Goal: Task Accomplishment & Management: Manage account settings

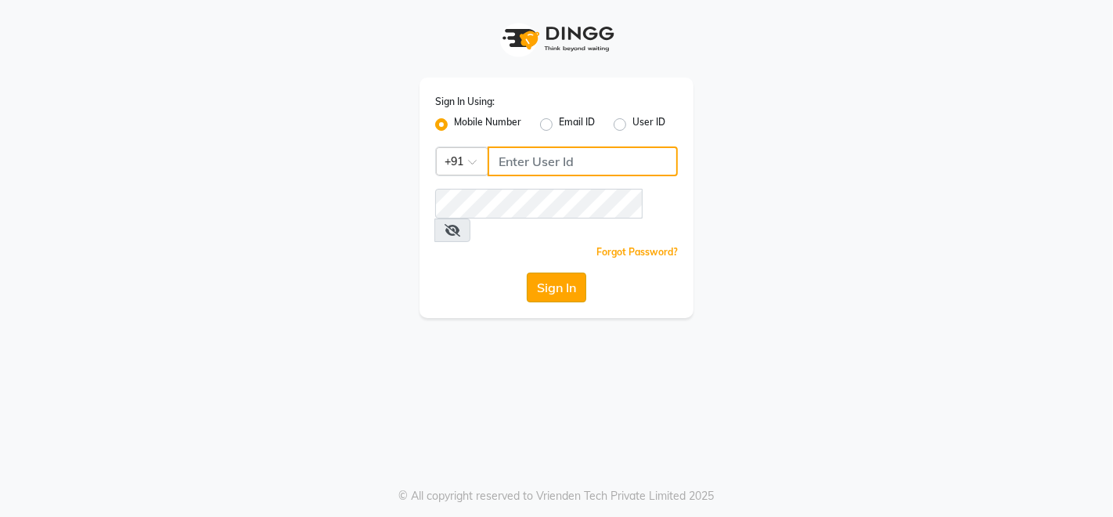
type input "6000202228"
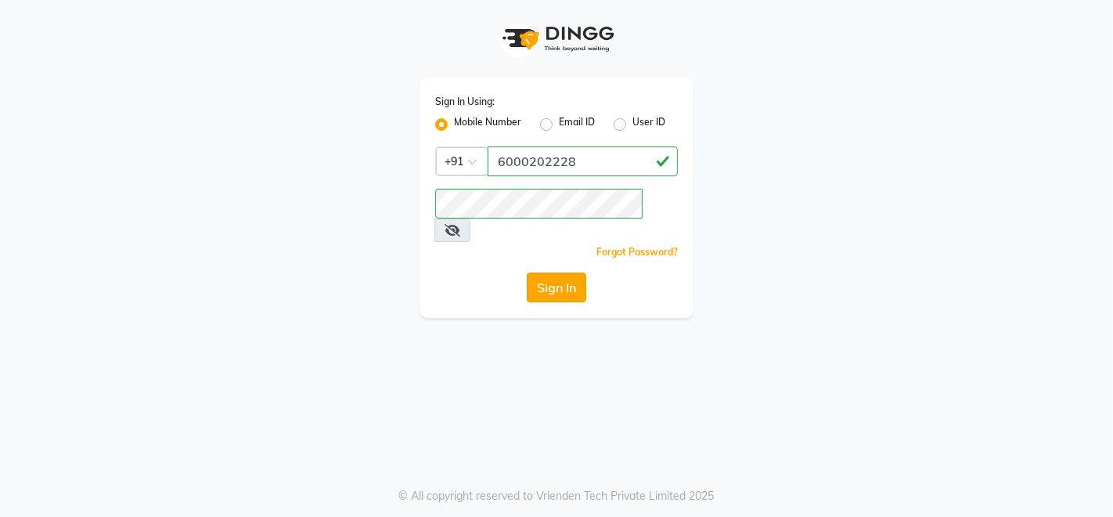
click at [562, 272] on button "Sign In" at bounding box center [556, 287] width 59 height 30
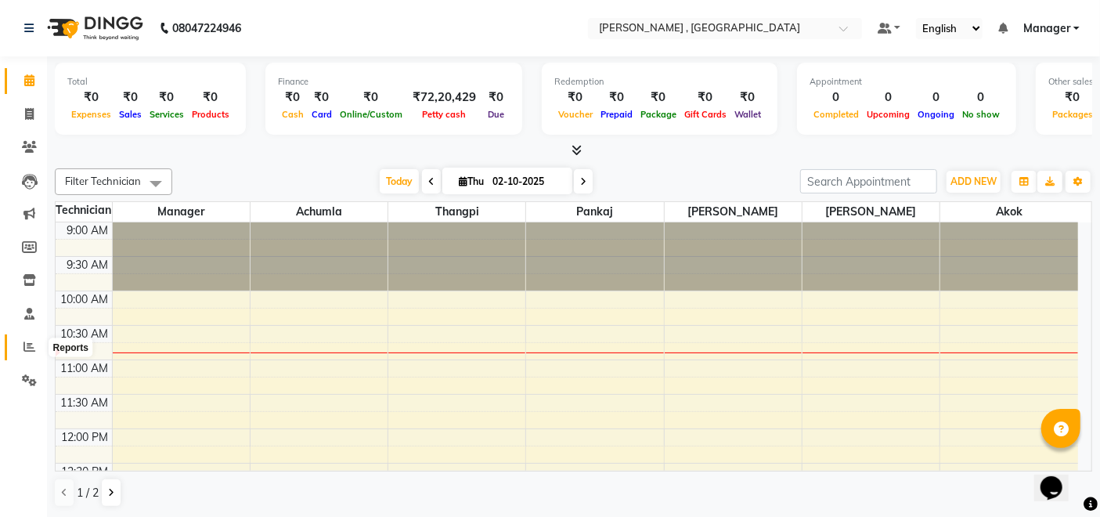
click at [26, 352] on icon at bounding box center [29, 347] width 12 height 12
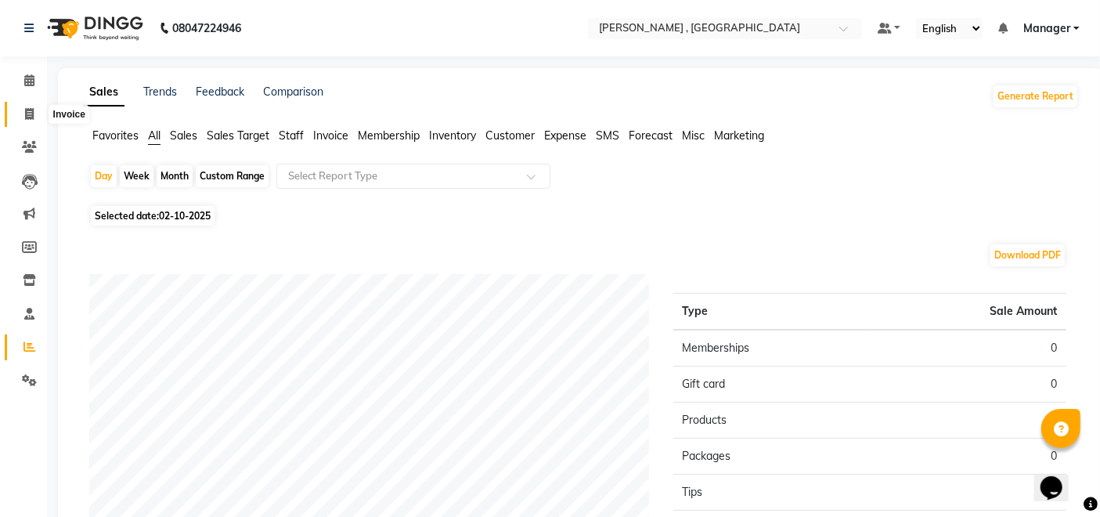
click at [25, 110] on icon at bounding box center [29, 114] width 9 height 12
select select "service"
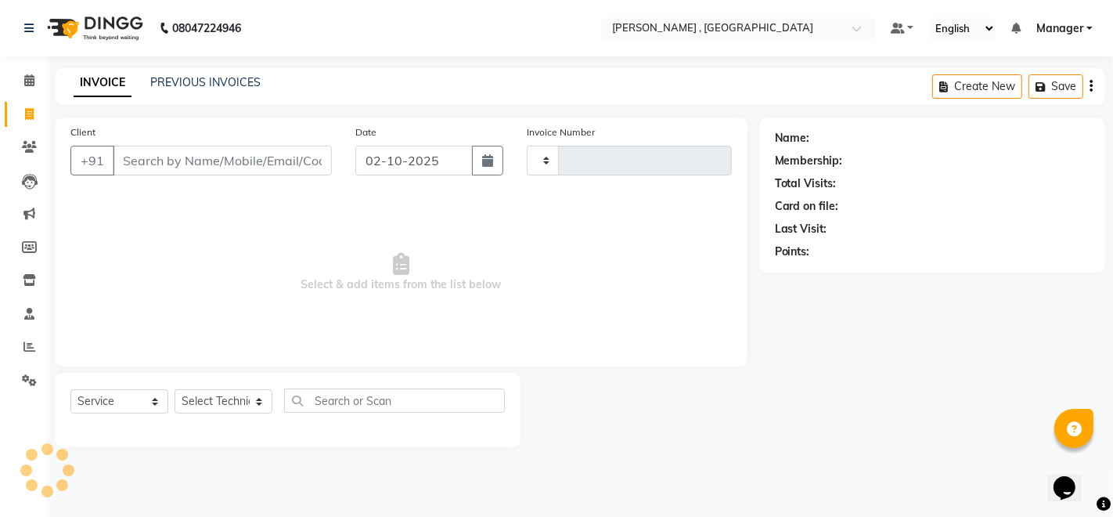
type input "2084"
select select "4283"
click at [26, 346] on icon at bounding box center [29, 347] width 12 height 12
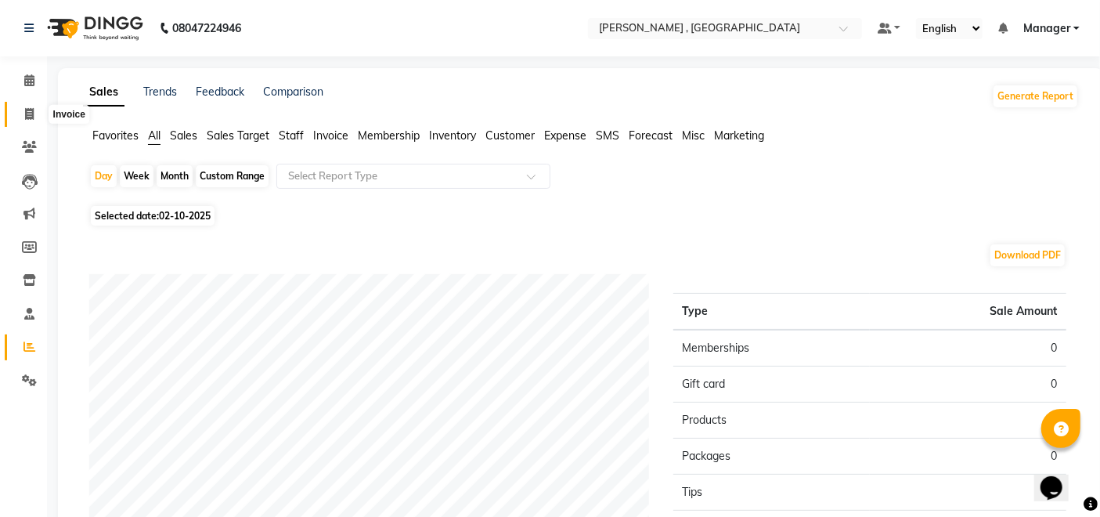
click at [31, 111] on icon at bounding box center [29, 114] width 9 height 12
select select "service"
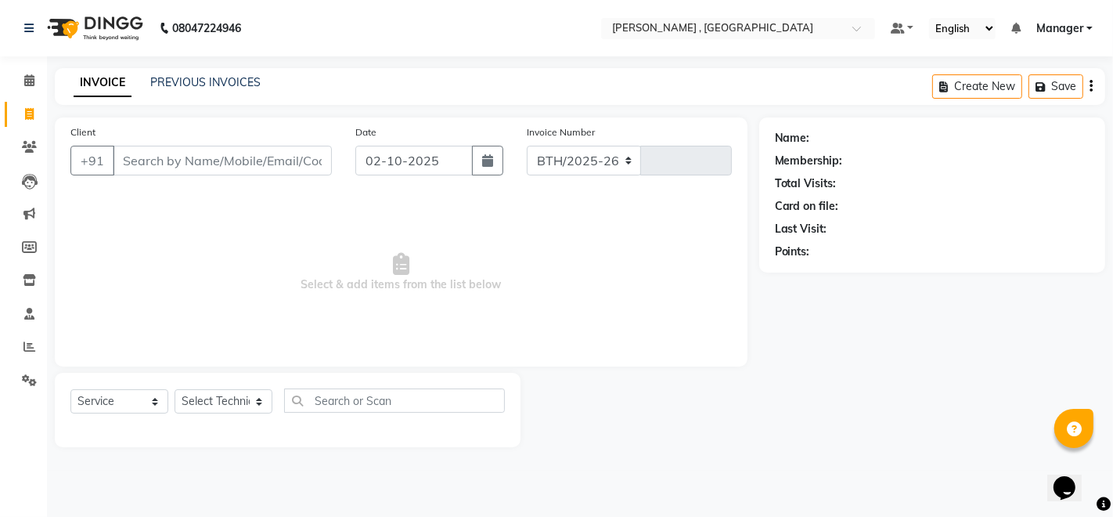
select select "4283"
type input "2084"
click at [190, 82] on link "PREVIOUS INVOICES" at bounding box center [205, 82] width 110 height 14
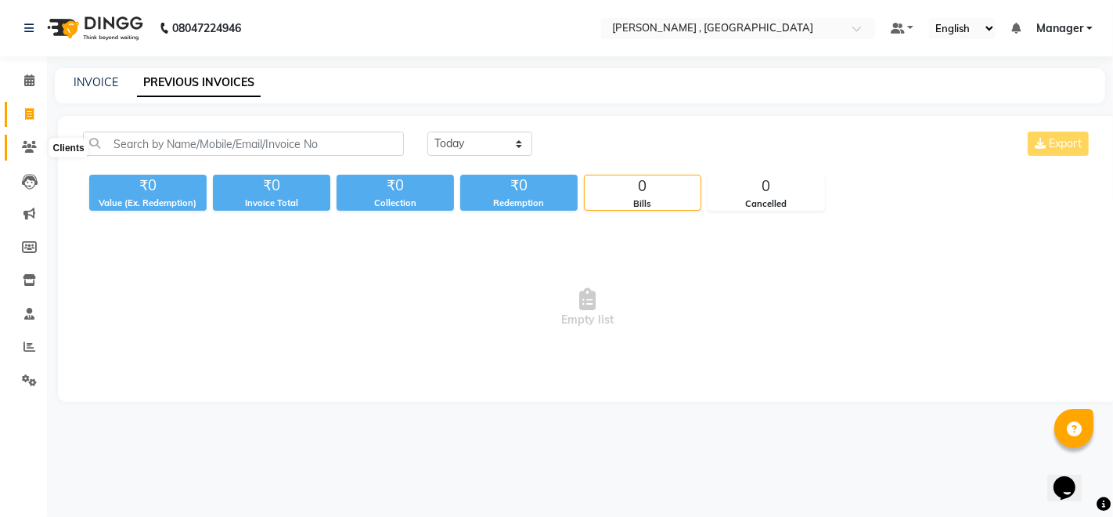
click at [23, 146] on icon at bounding box center [29, 147] width 15 height 12
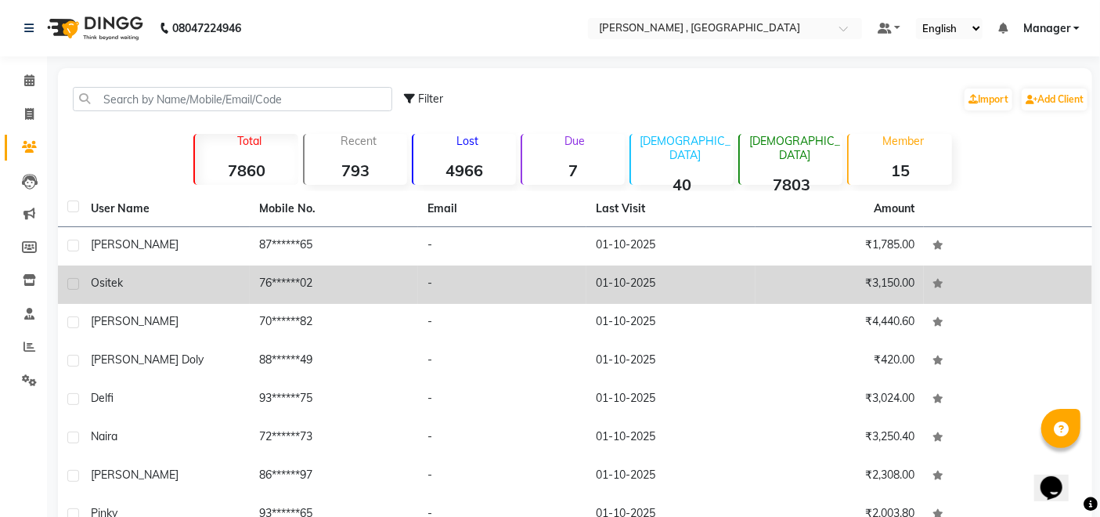
click at [153, 291] on td "ositek" at bounding box center [165, 284] width 168 height 38
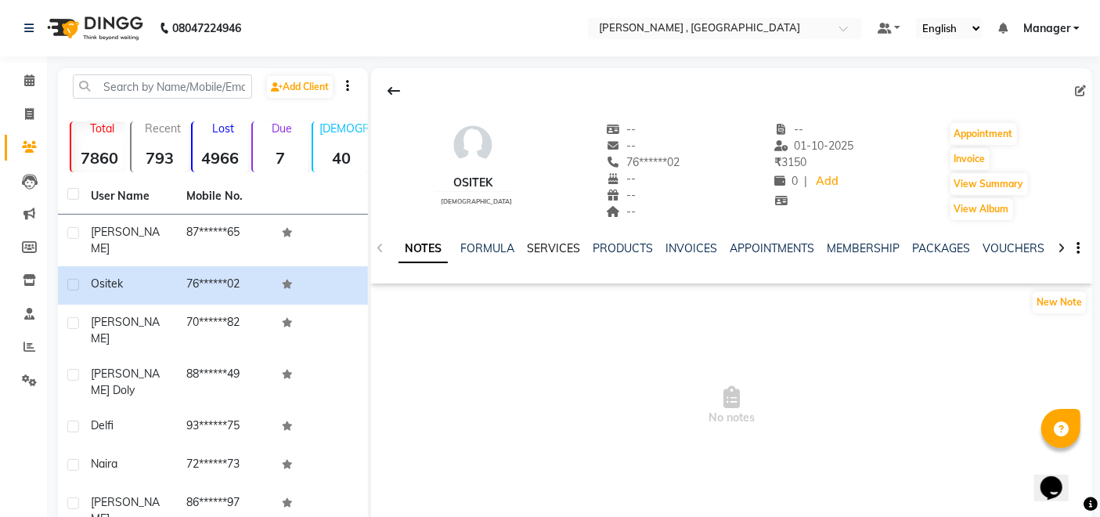
click at [537, 243] on link "SERVICES" at bounding box center [553, 248] width 53 height 14
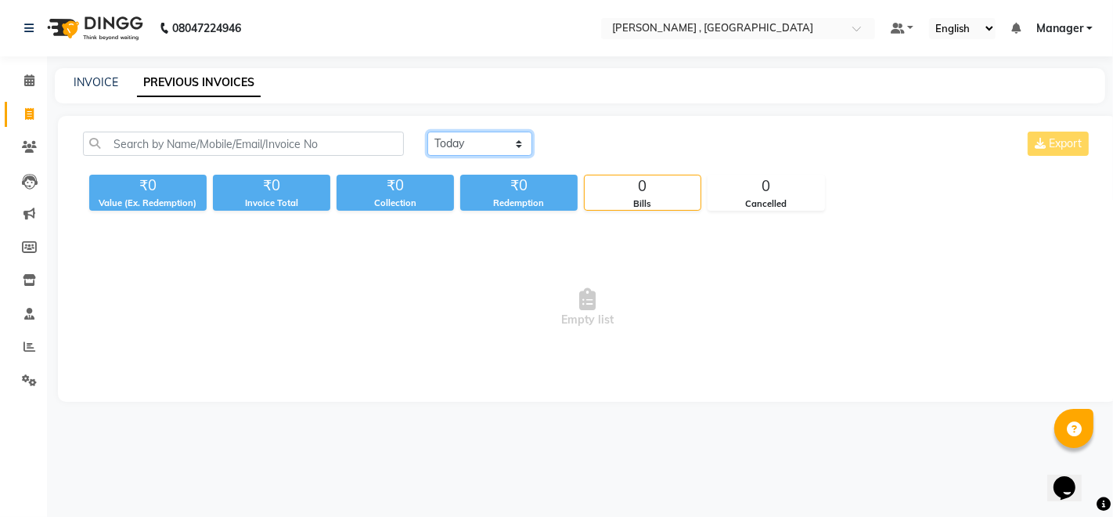
click at [491, 141] on select "Today Yesterday Custom Range" at bounding box center [479, 144] width 105 height 24
click at [510, 144] on select "Today Yesterday Custom Range" at bounding box center [479, 144] width 105 height 24
click at [449, 143] on select "Today Yesterday Custom Range" at bounding box center [479, 144] width 105 height 24
click at [507, 147] on select "Today Yesterday Custom Range" at bounding box center [479, 144] width 105 height 24
click at [513, 146] on select "Today Yesterday Custom Range" at bounding box center [479, 144] width 105 height 24
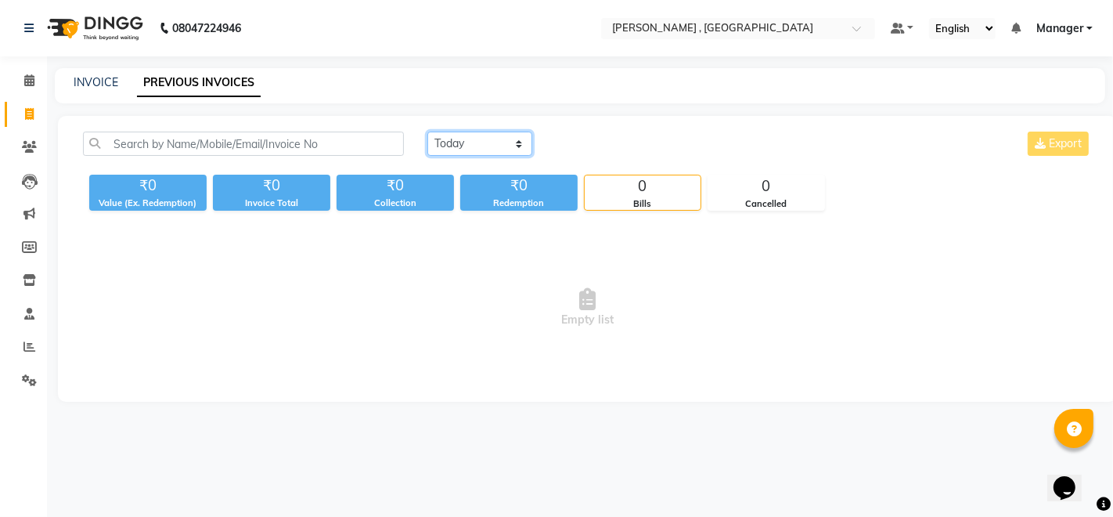
select select "range"
click at [427, 132] on select "Today Yesterday Custom Range" at bounding box center [479, 144] width 105 height 24
click at [514, 141] on select "Today Yesterday Custom Range" at bounding box center [485, 144] width 117 height 24
click at [427, 132] on select "Today Yesterday Custom Range" at bounding box center [485, 144] width 117 height 24
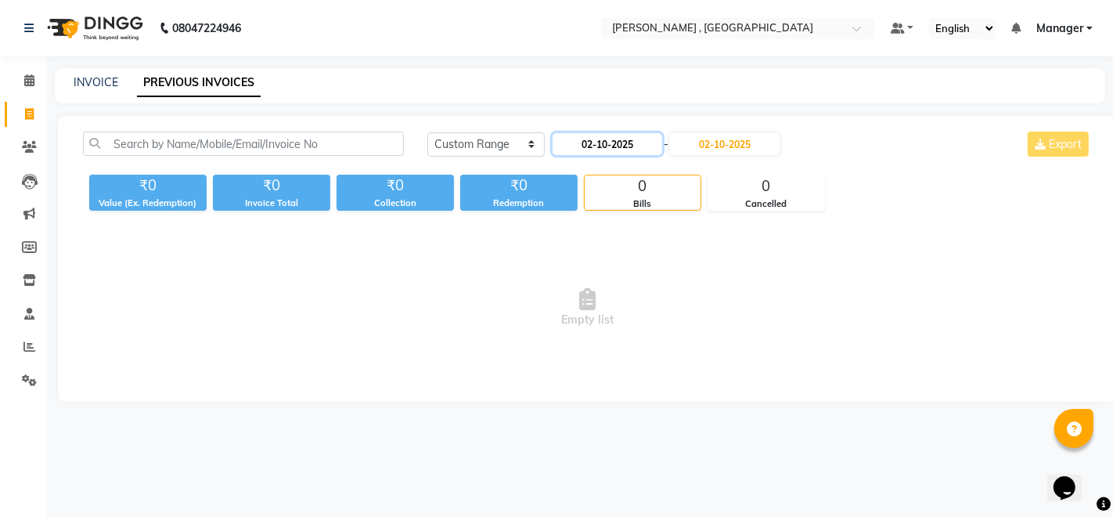
click at [654, 141] on input "02-10-2025" at bounding box center [608, 144] width 110 height 22
select select "10"
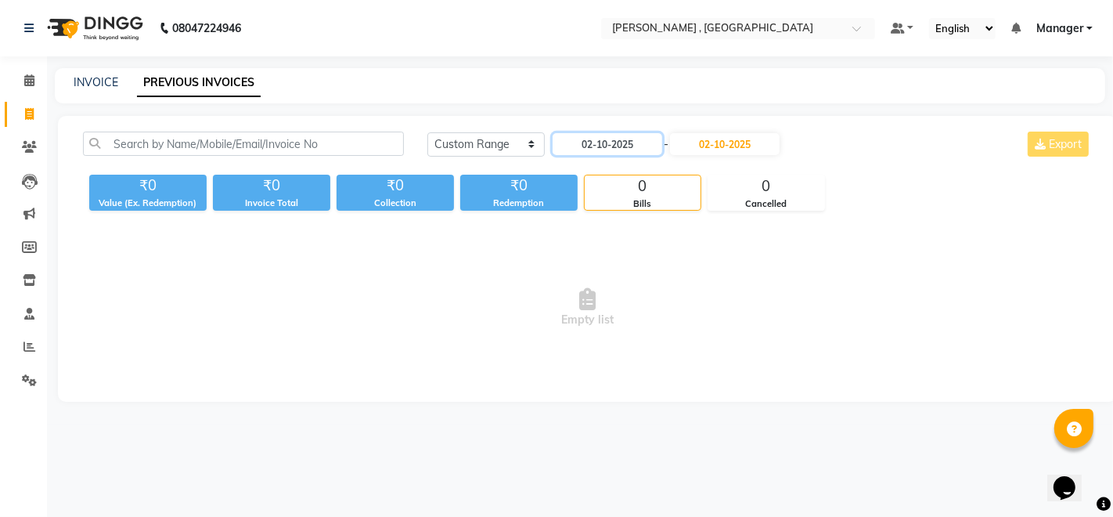
select select "2025"
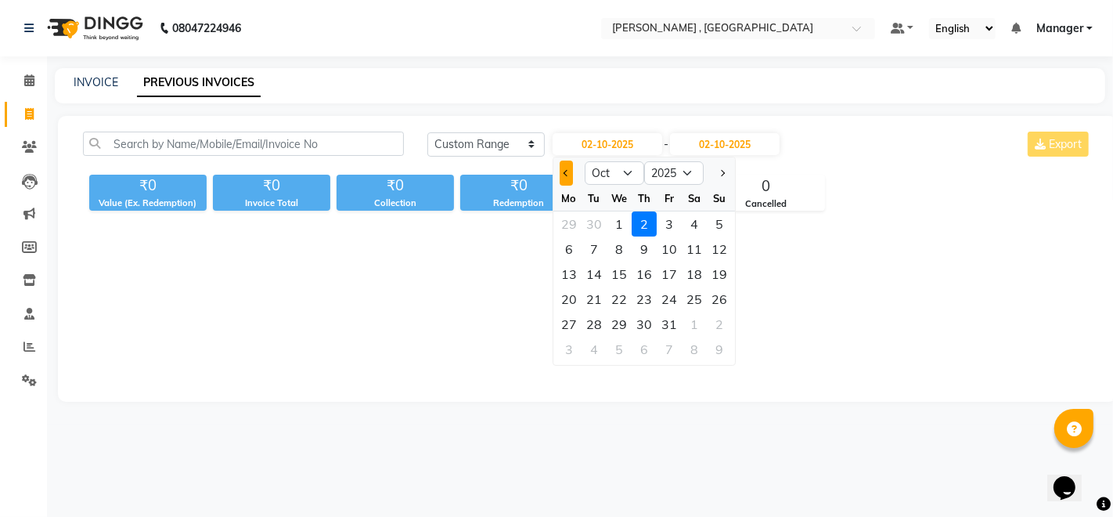
click at [564, 172] on span "Previous month" at bounding box center [567, 173] width 6 height 6
select select "9"
click at [573, 321] on div "29" at bounding box center [569, 324] width 25 height 25
type input "29-09-2025"
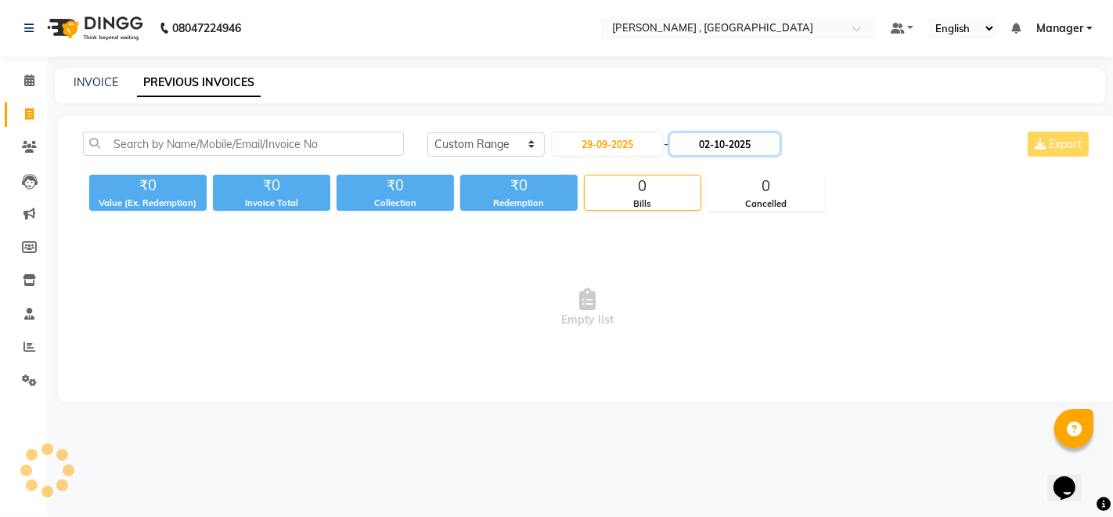
click at [772, 146] on input "02-10-2025" at bounding box center [725, 144] width 110 height 22
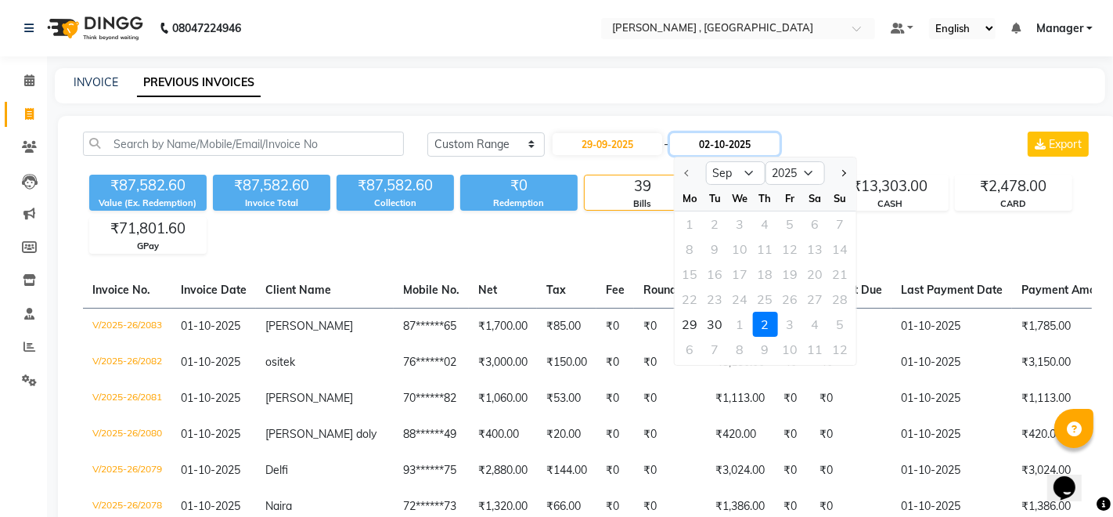
click at [774, 146] on input "02-10-2025" at bounding box center [725, 144] width 110 height 22
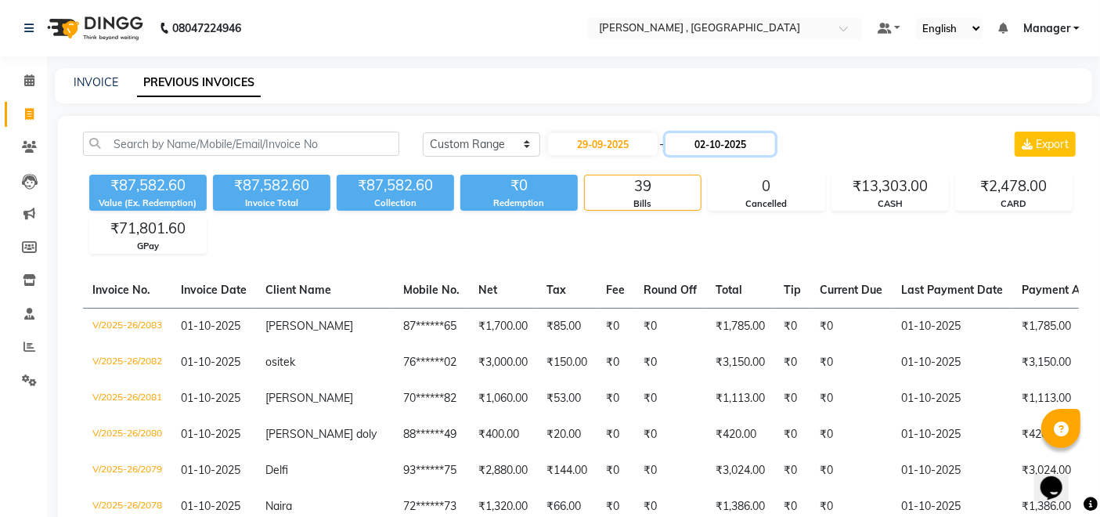
click at [767, 141] on input "02-10-2025" at bounding box center [720, 144] width 110 height 22
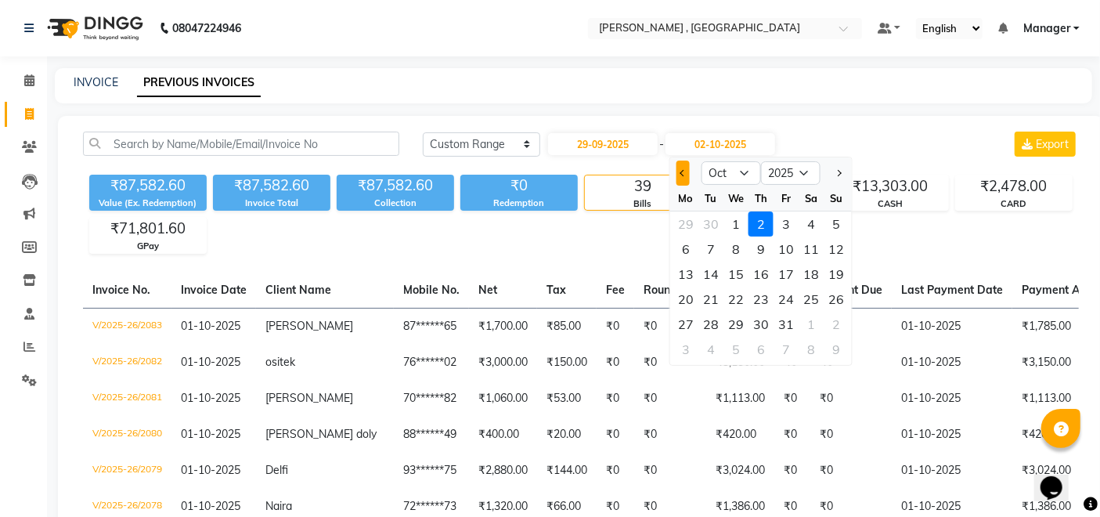
click at [682, 171] on span "Previous month" at bounding box center [683, 173] width 6 height 6
select select "9"
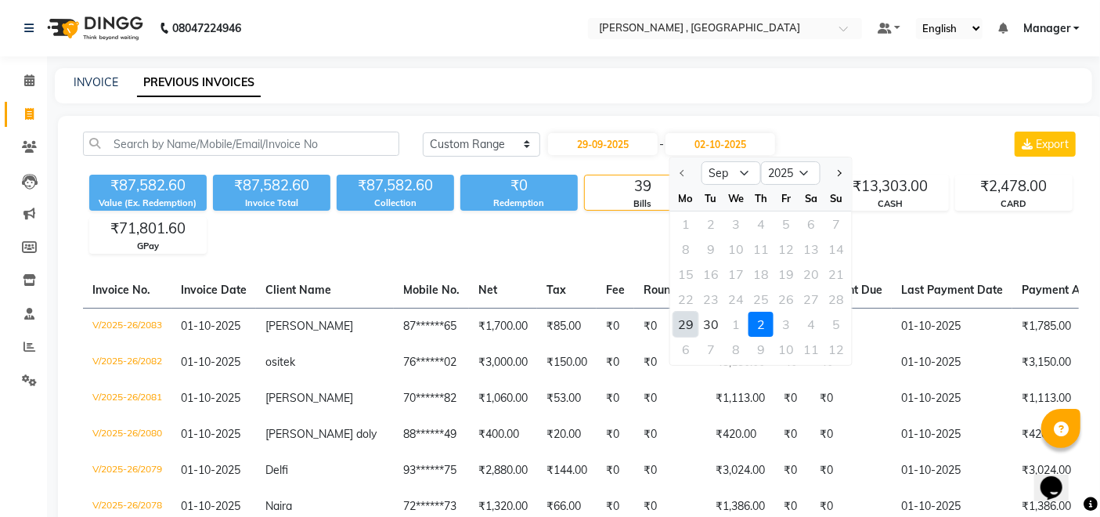
click at [681, 323] on div "29" at bounding box center [685, 324] width 25 height 25
type input "29-09-2025"
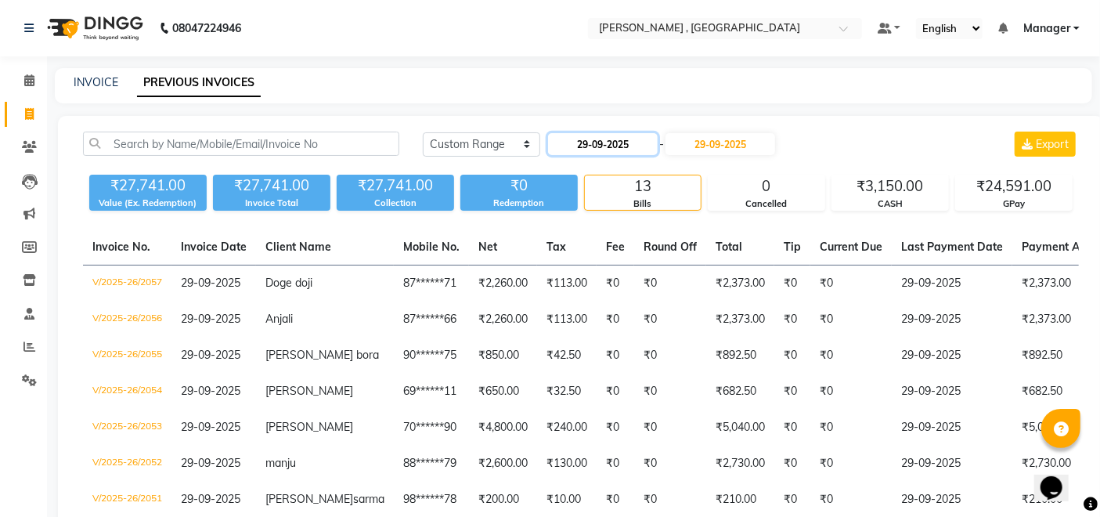
click at [652, 140] on input "29-09-2025" at bounding box center [603, 144] width 110 height 22
click at [645, 141] on input "29-09-2025" at bounding box center [603, 144] width 110 height 22
select select "9"
select select "2025"
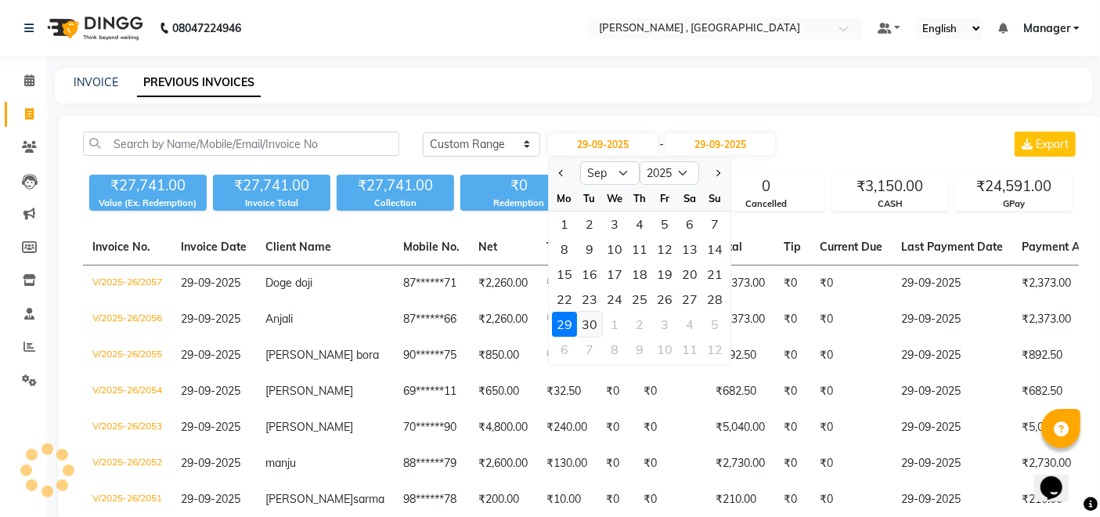
click at [586, 323] on div "30" at bounding box center [589, 324] width 25 height 25
click at [634, 323] on td "₹0" at bounding box center [670, 319] width 72 height 36
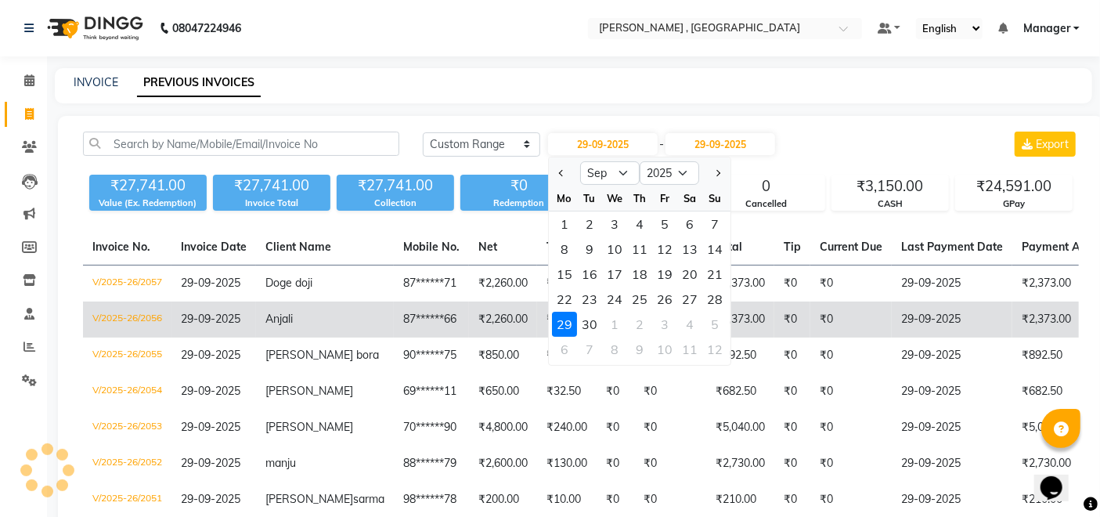
click at [634, 327] on td "₹0" at bounding box center [670, 319] width 72 height 36
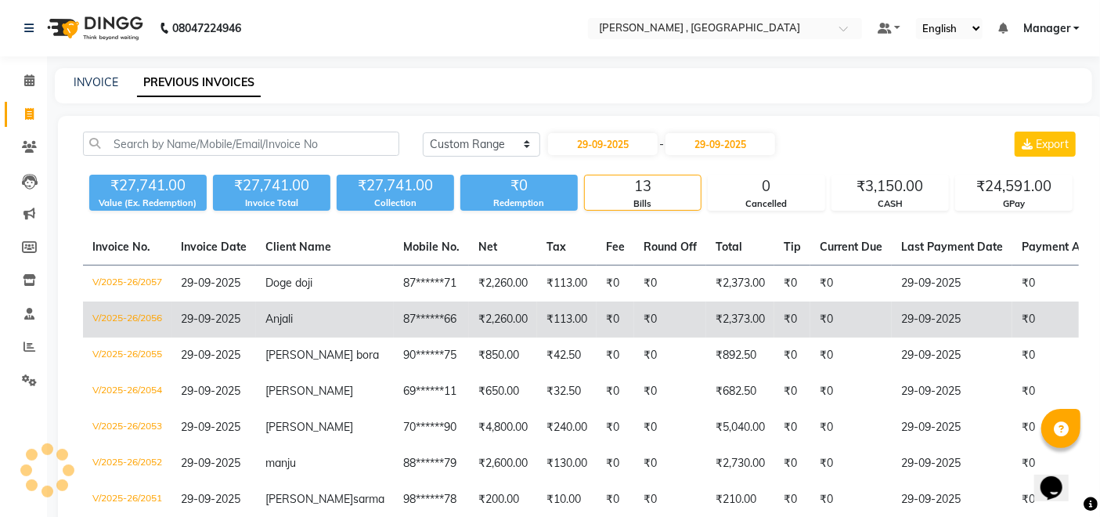
type input "[DATE]"
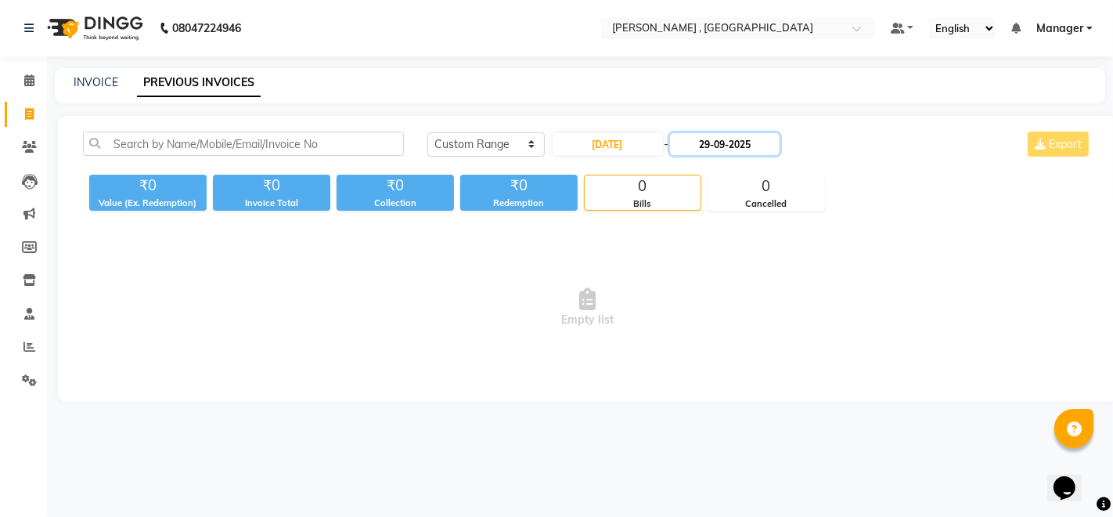
click at [770, 143] on input "29-09-2025" at bounding box center [725, 144] width 110 height 22
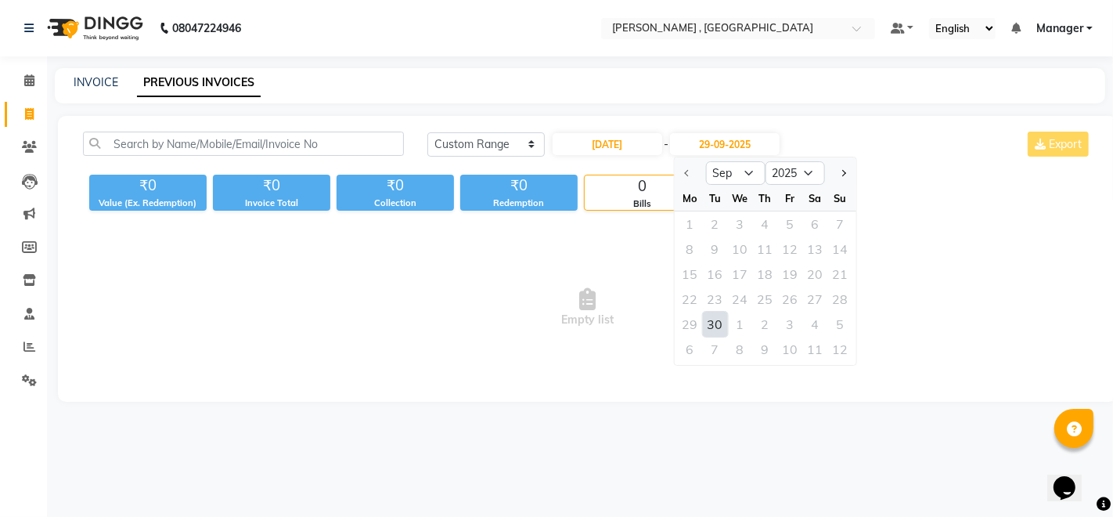
click at [720, 317] on div "30" at bounding box center [714, 324] width 25 height 25
type input "[DATE]"
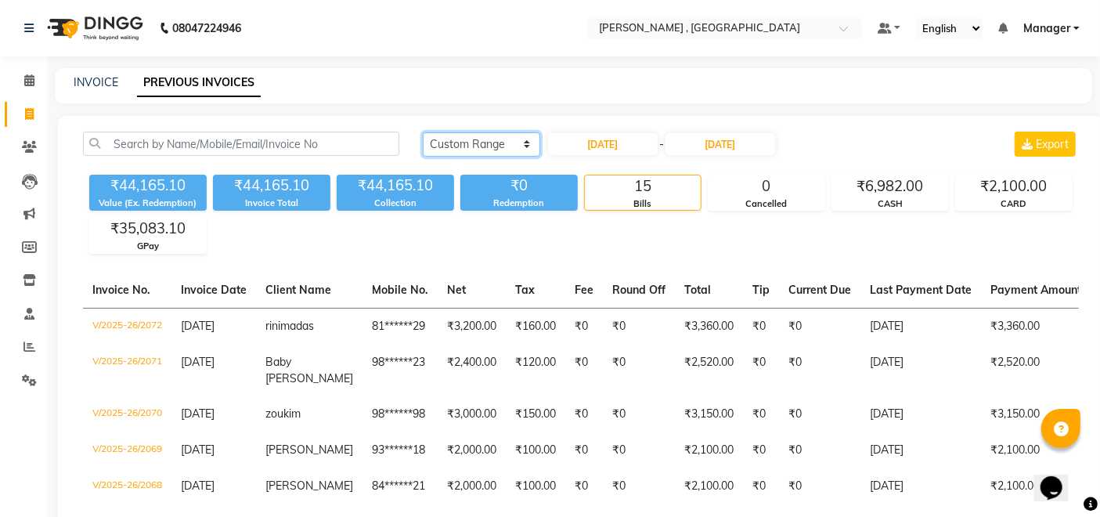
click at [501, 146] on select "Today Yesterday Custom Range" at bounding box center [481, 144] width 117 height 24
click at [510, 146] on select "Today Yesterday Custom Range" at bounding box center [481, 144] width 117 height 24
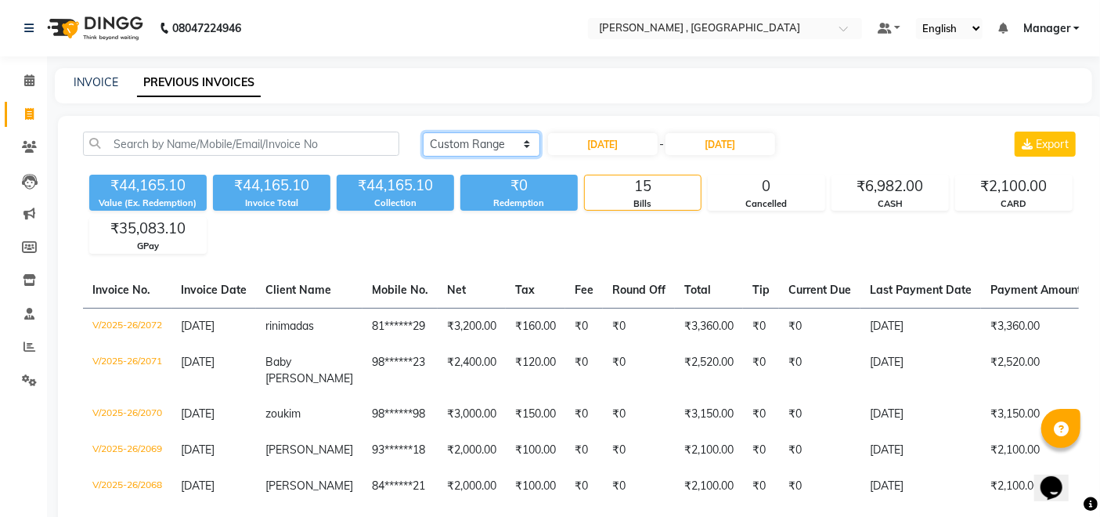
click at [510, 146] on select "Today Yesterday Custom Range" at bounding box center [481, 144] width 117 height 24
click at [445, 138] on select "Today Yesterday Custom Range" at bounding box center [481, 144] width 117 height 24
click at [516, 147] on select "Today Yesterday Custom Range" at bounding box center [481, 144] width 117 height 24
click at [481, 141] on select "Today Yesterday Custom Range" at bounding box center [481, 144] width 117 height 24
select select "yesterday"
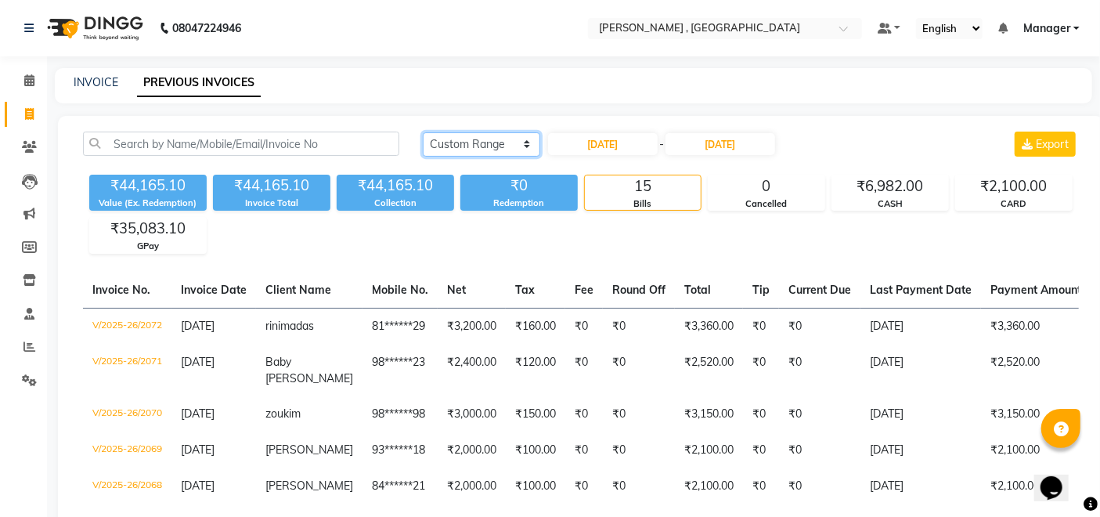
click at [423, 132] on select "Today Yesterday Custom Range" at bounding box center [481, 144] width 117 height 24
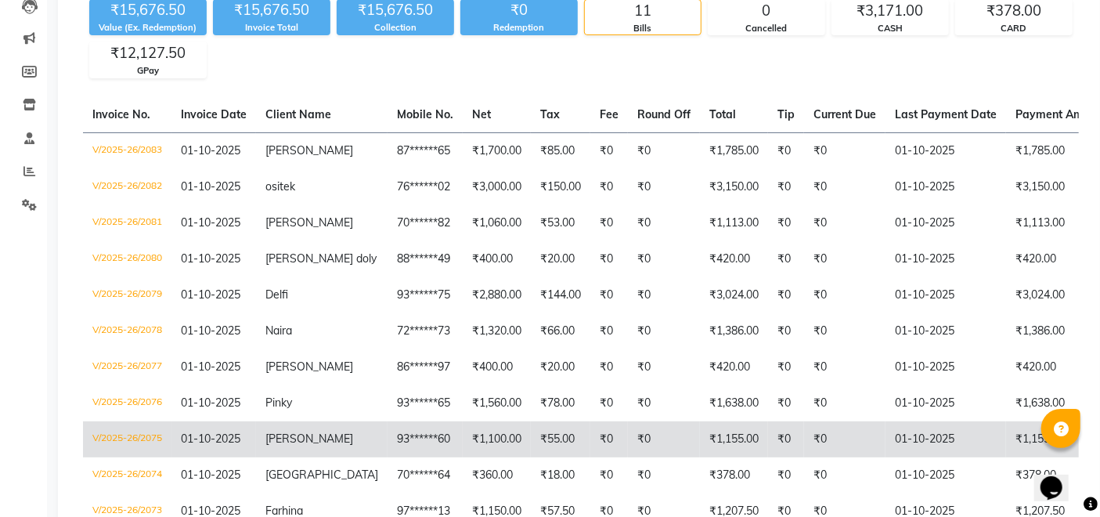
scroll to position [261, 0]
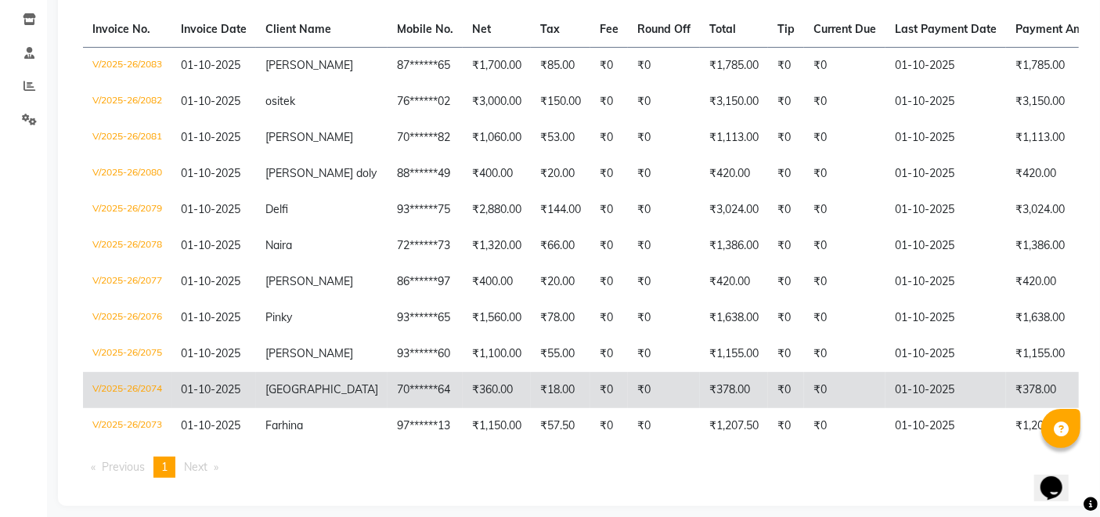
drag, startPoint x: 811, startPoint y: 396, endPoint x: 846, endPoint y: 391, distance: 34.8
click at [846, 391] on tr "V/2025-26/2074 01-10-2025 Yangerdenla 70******64 ₹360.00 ₹18.00 ₹0 ₹0 ₹378.00 ₹…" at bounding box center [742, 390] width 1318 height 36
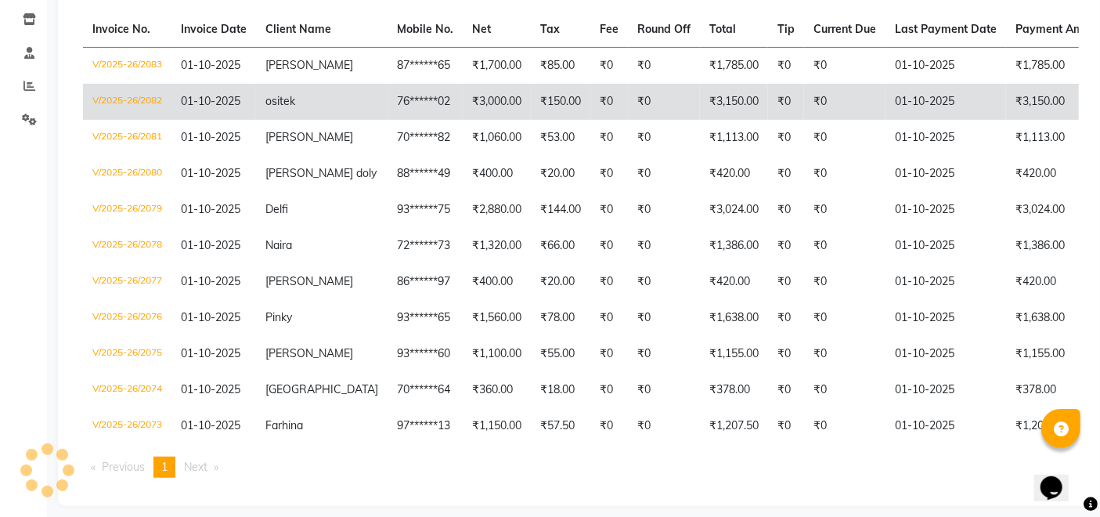
select select "service"
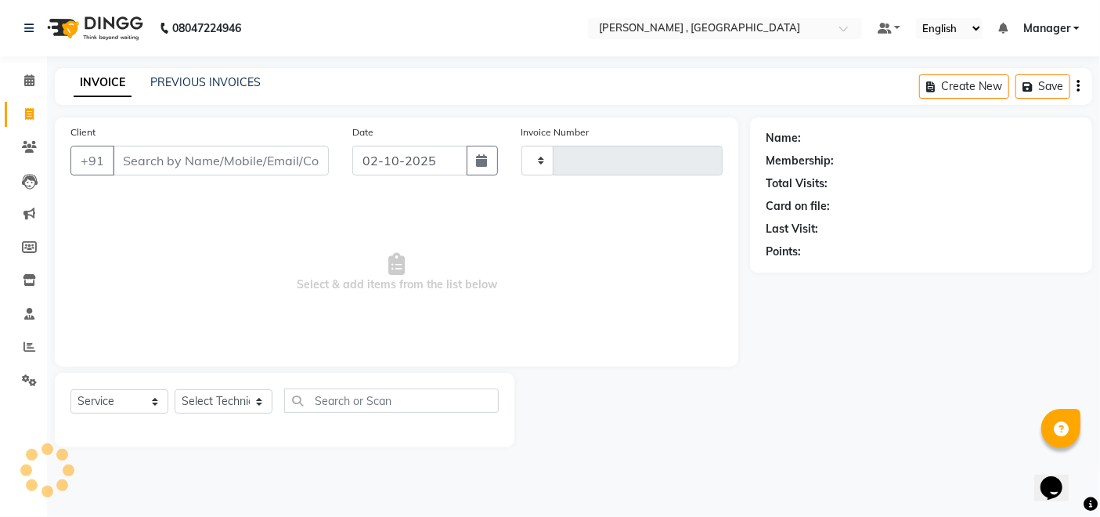
click at [482, 144] on div "Date 02-10-2025" at bounding box center [425, 156] width 169 height 64
select select "4283"
type input "2084"
click at [239, 83] on link "PREVIOUS INVOICES" at bounding box center [205, 82] width 110 height 14
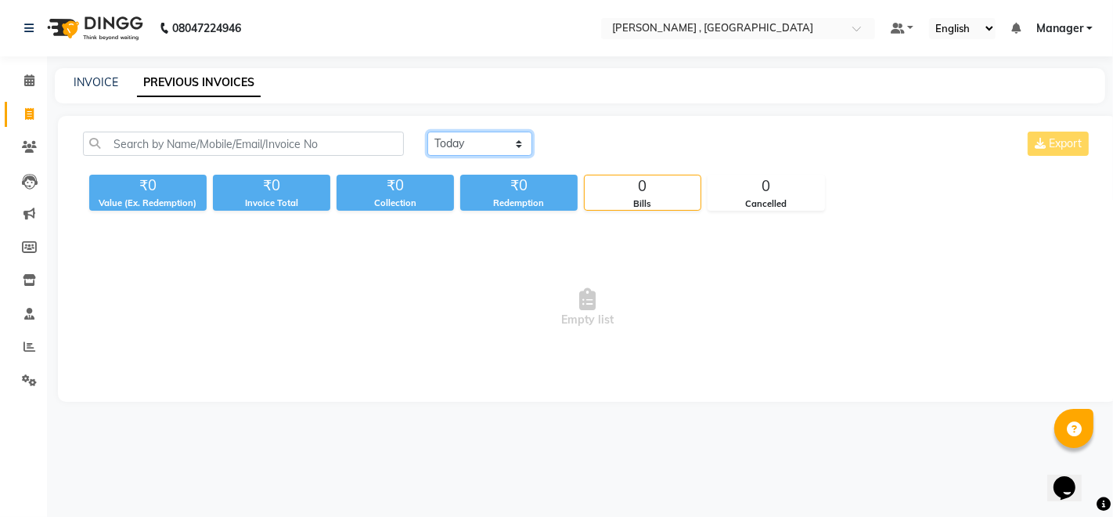
click at [514, 136] on select "Today Yesterday Custom Range" at bounding box center [479, 144] width 105 height 24
select select "range"
click at [427, 132] on select "Today Yesterday Custom Range" at bounding box center [479, 144] width 105 height 24
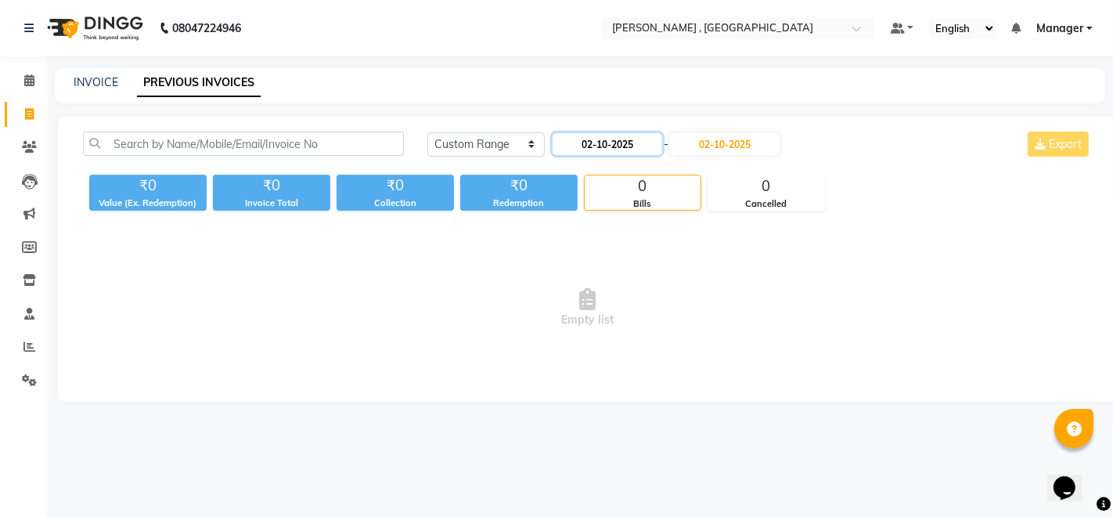
click at [653, 150] on input "02-10-2025" at bounding box center [608, 144] width 110 height 22
select select "10"
select select "2025"
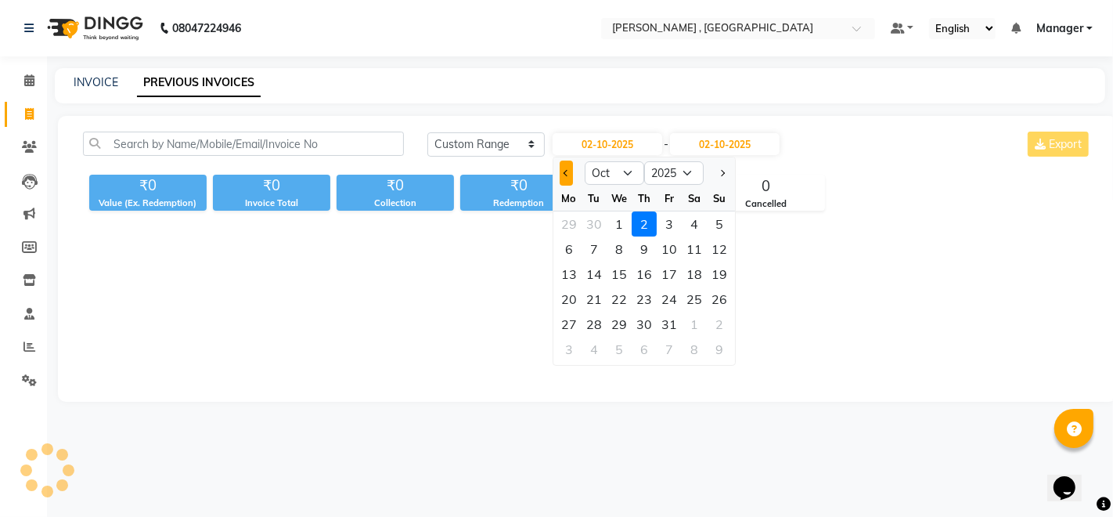
click at [561, 171] on button "Previous month" at bounding box center [566, 172] width 13 height 25
click at [727, 173] on button "Next month" at bounding box center [722, 172] width 13 height 25
select select "9"
click at [570, 320] on div "29" at bounding box center [569, 324] width 25 height 25
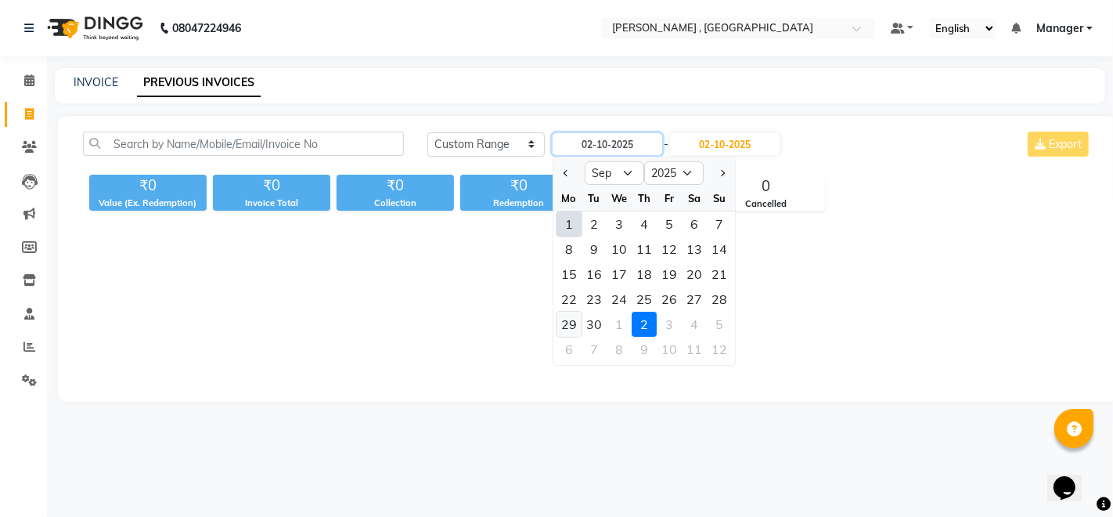
type input "29-09-2025"
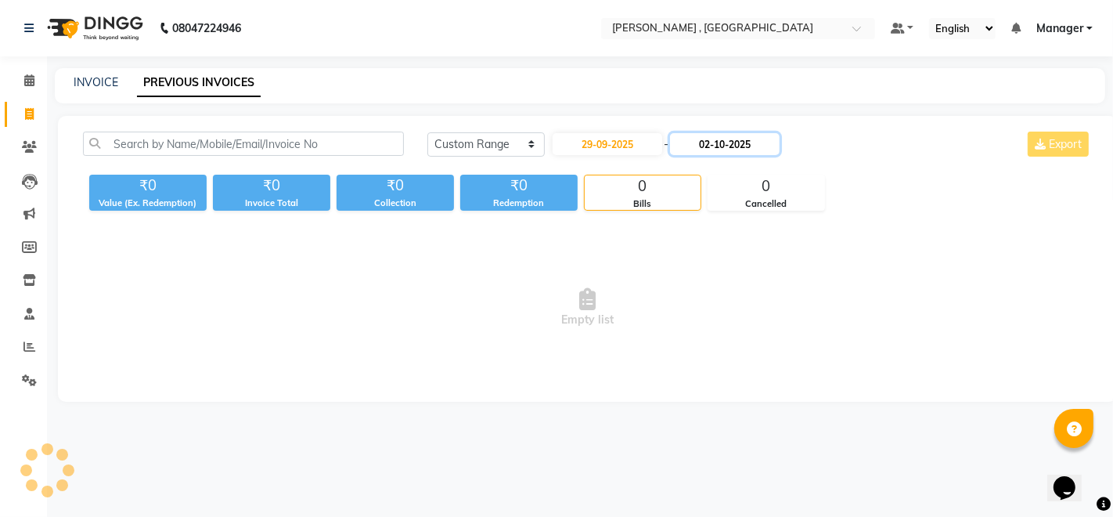
click at [761, 146] on input "02-10-2025" at bounding box center [725, 144] width 110 height 22
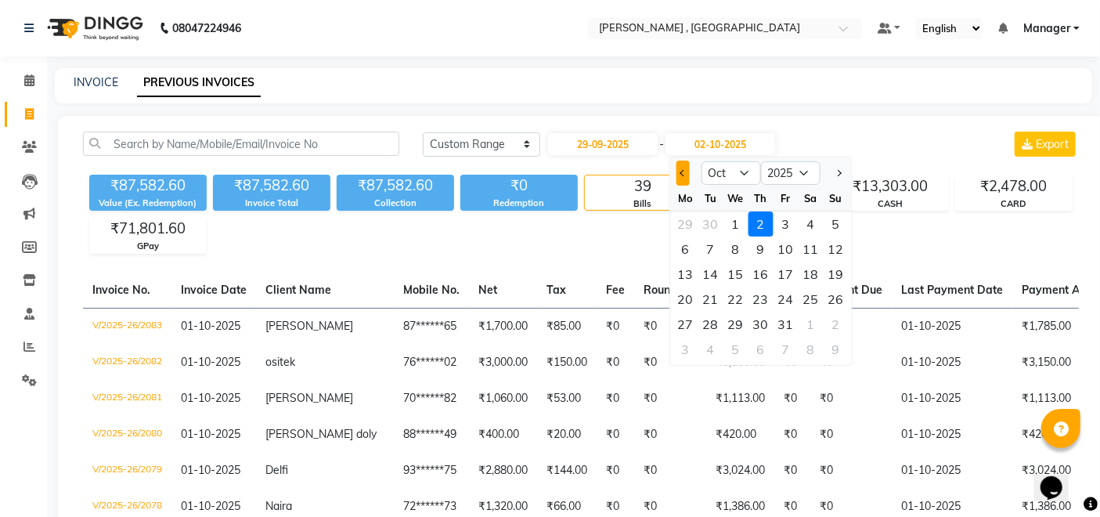
click at [683, 170] on span "Previous month" at bounding box center [683, 173] width 6 height 6
select select "9"
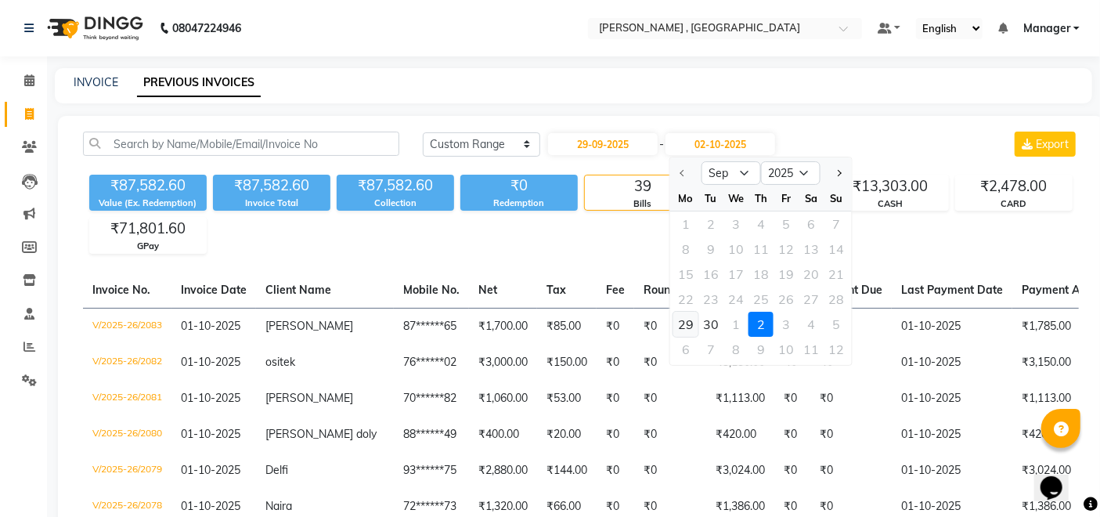
click at [685, 326] on div "29" at bounding box center [685, 324] width 25 height 25
type input "29-09-2025"
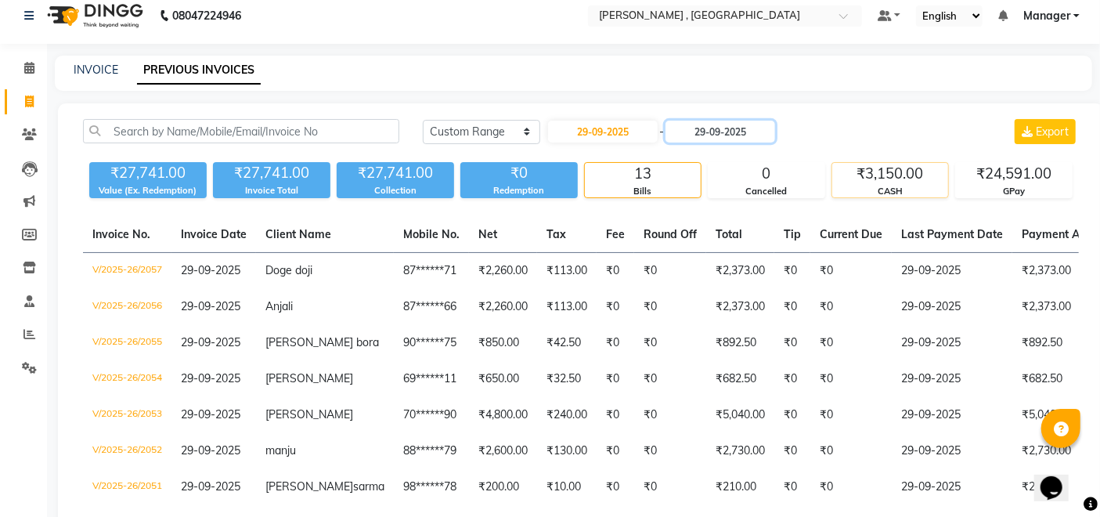
scroll to position [87, 0]
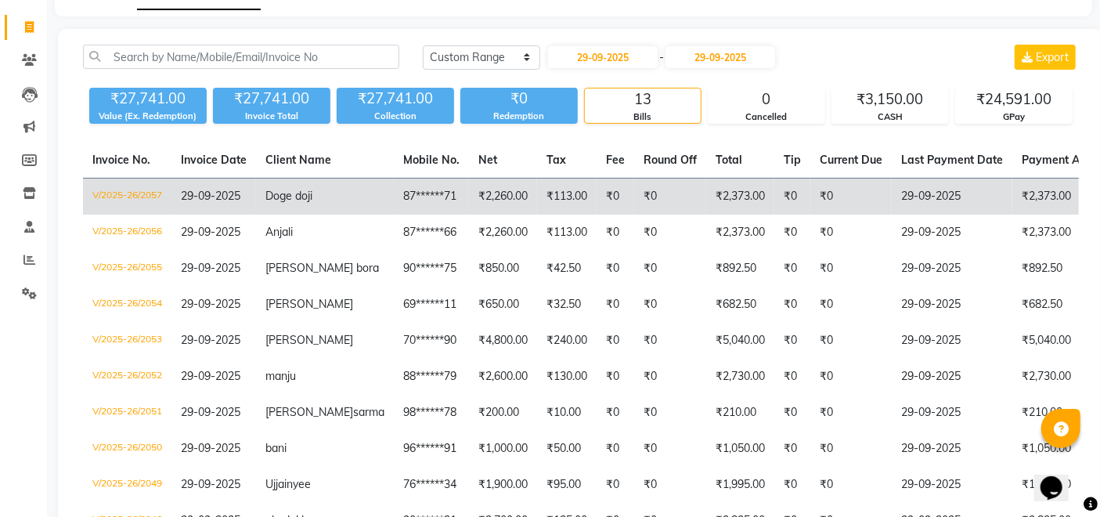
click at [892, 203] on td "29-09-2025" at bounding box center [952, 196] width 121 height 37
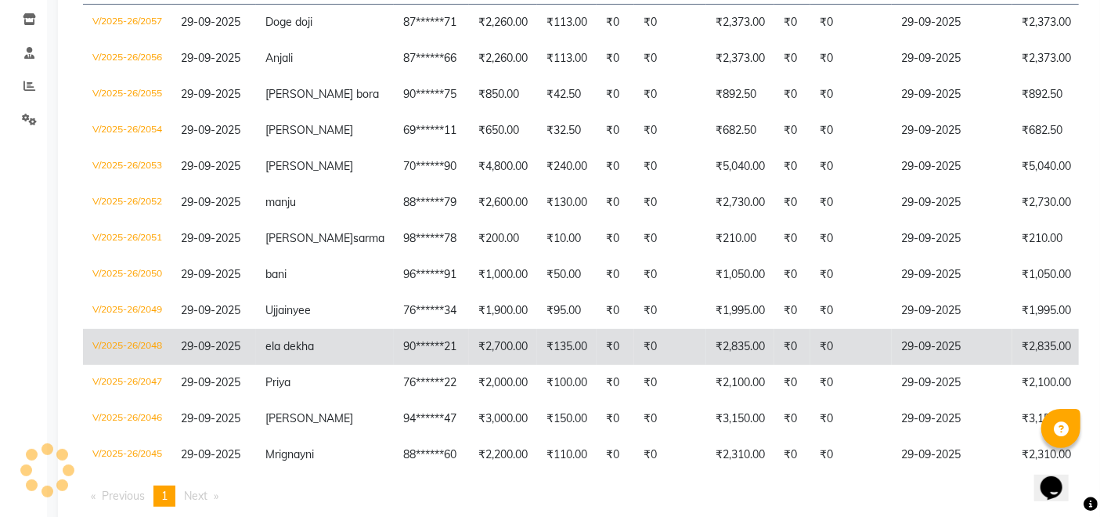
scroll to position [332, 0]
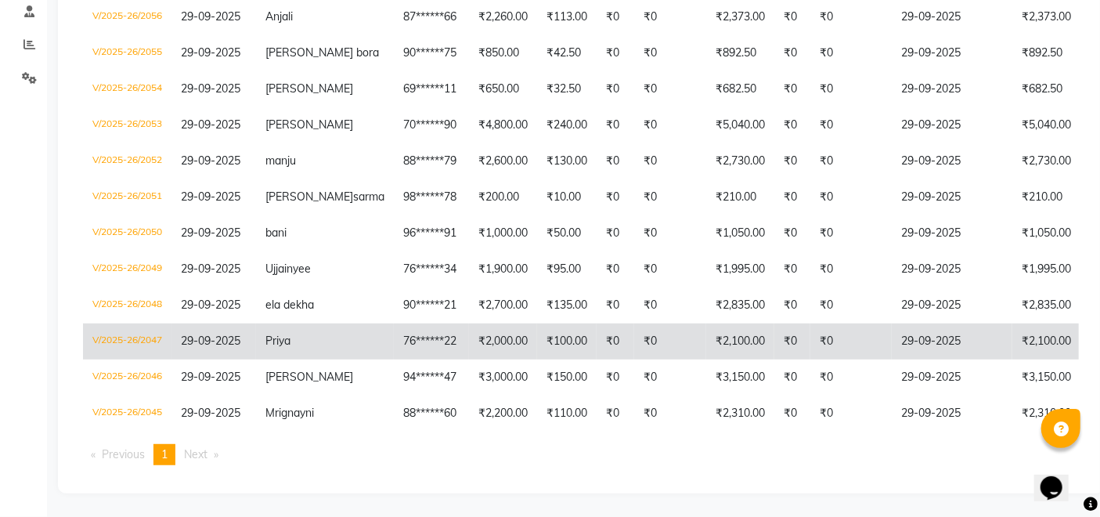
click at [706, 326] on td "₹2,100.00" at bounding box center [740, 341] width 68 height 36
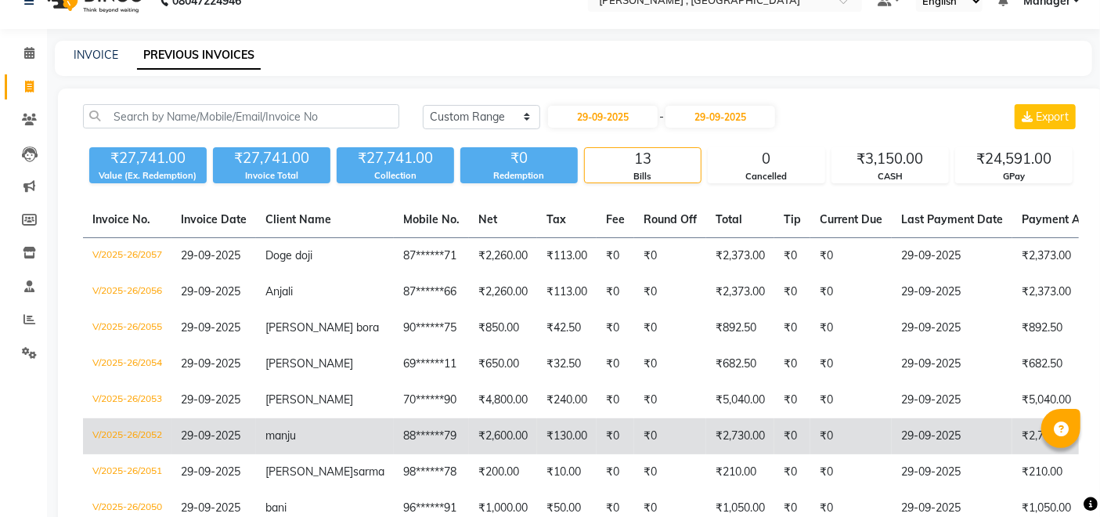
scroll to position [0, 0]
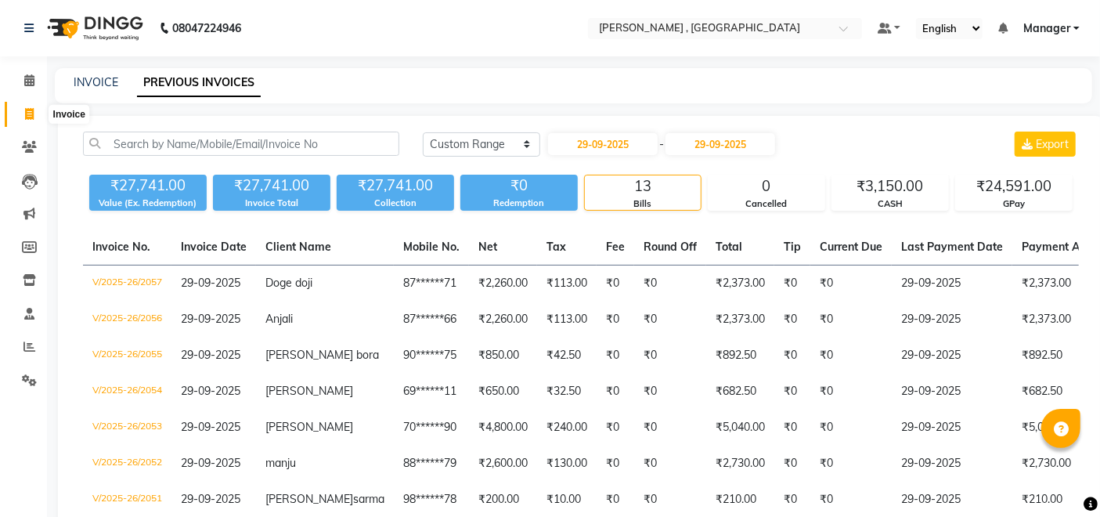
click at [16, 106] on span at bounding box center [29, 115] width 27 height 18
select select "service"
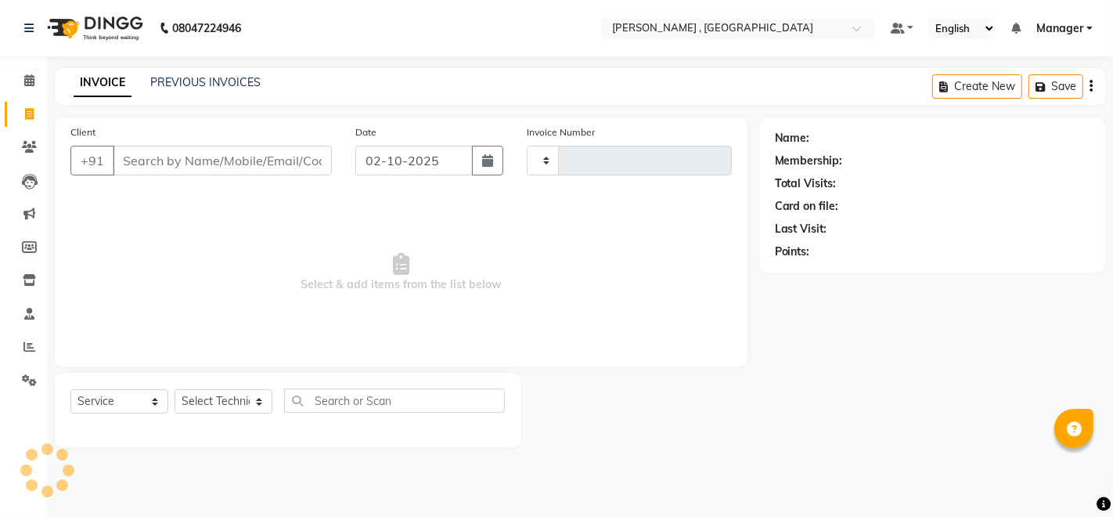
type input "2084"
select select "4283"
click at [313, 168] on input "Client" at bounding box center [222, 161] width 219 height 30
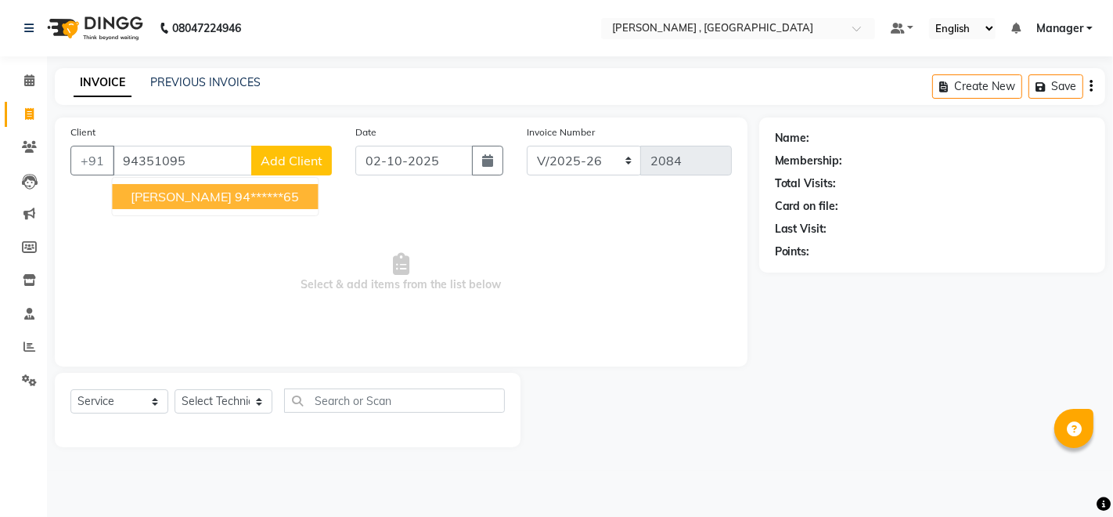
click at [247, 197] on ngb-highlight "94******65" at bounding box center [267, 197] width 64 height 16
type input "94******65"
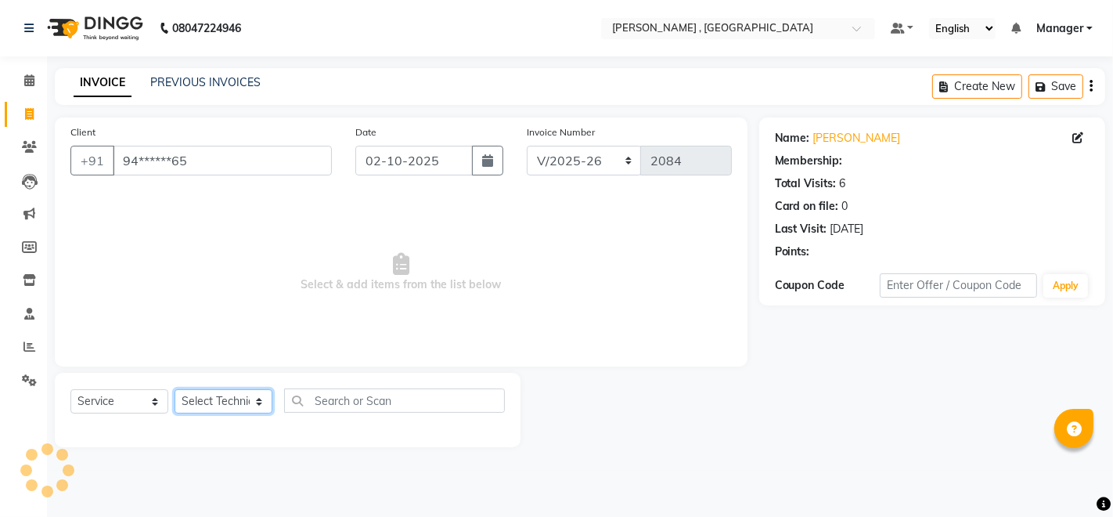
click at [245, 403] on select "Select Technician Achumla Akok Kamie Martha Manager Mithun Pankaj Thangpi Veere…" at bounding box center [224, 401] width 98 height 24
select select "85988"
click at [175, 389] on select "Select Technician Achumla Akok Kamie Martha Manager Mithun Pankaj Thangpi Veere…" at bounding box center [224, 401] width 98 height 24
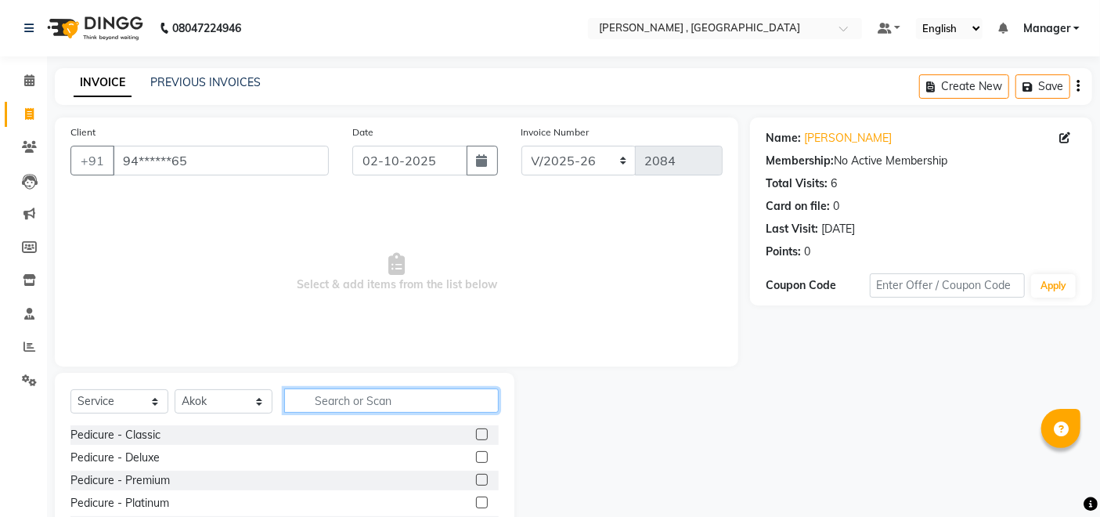
click at [380, 403] on input "text" at bounding box center [391, 400] width 215 height 24
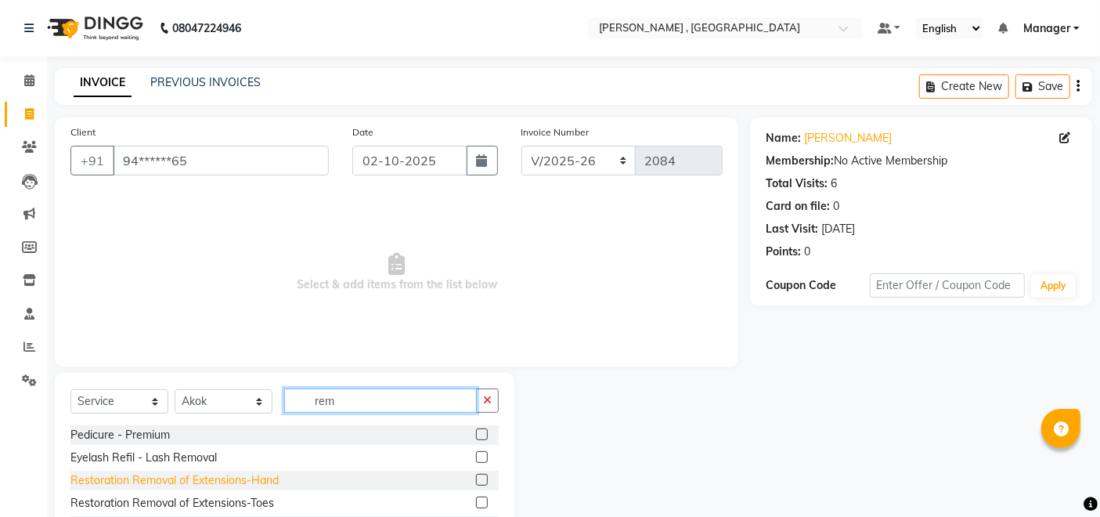
type input "rem"
click at [251, 477] on div "Restoration Removal of Extensions-Hand" at bounding box center [174, 480] width 208 height 16
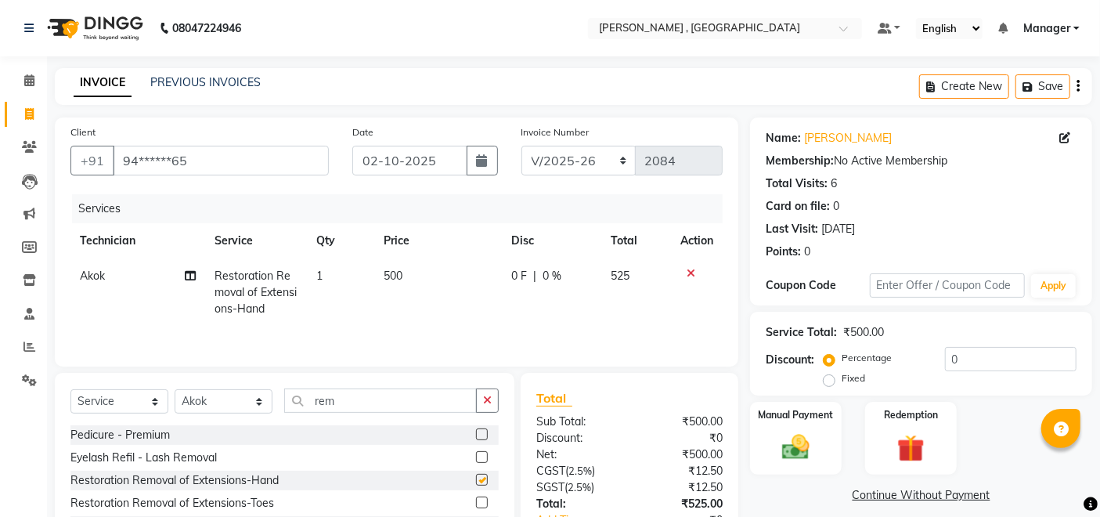
checkbox input "false"
click at [398, 295] on td "500" at bounding box center [438, 292] width 127 height 68
select select "85988"
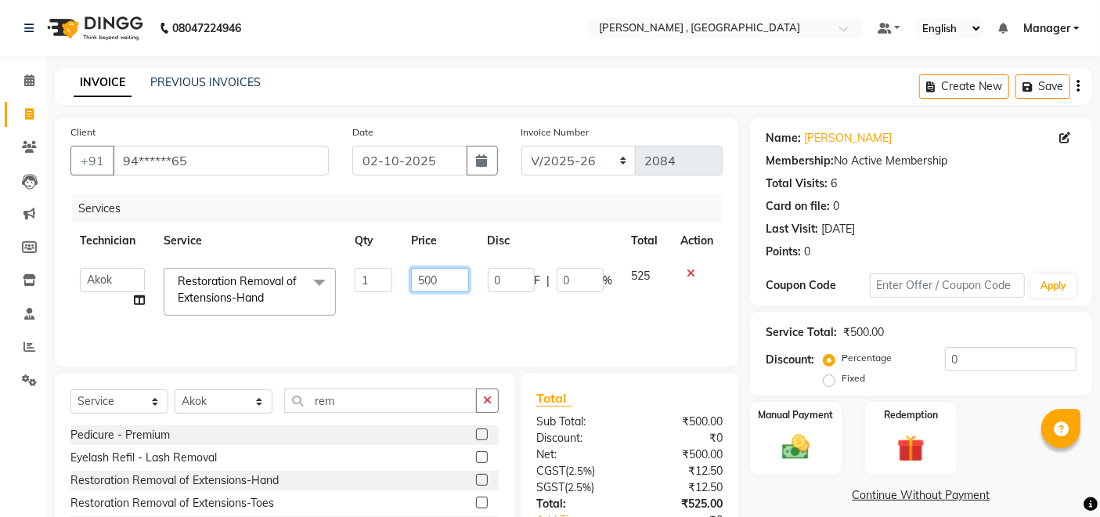
click at [425, 279] on input "500" at bounding box center [439, 280] width 57 height 24
type input "400"
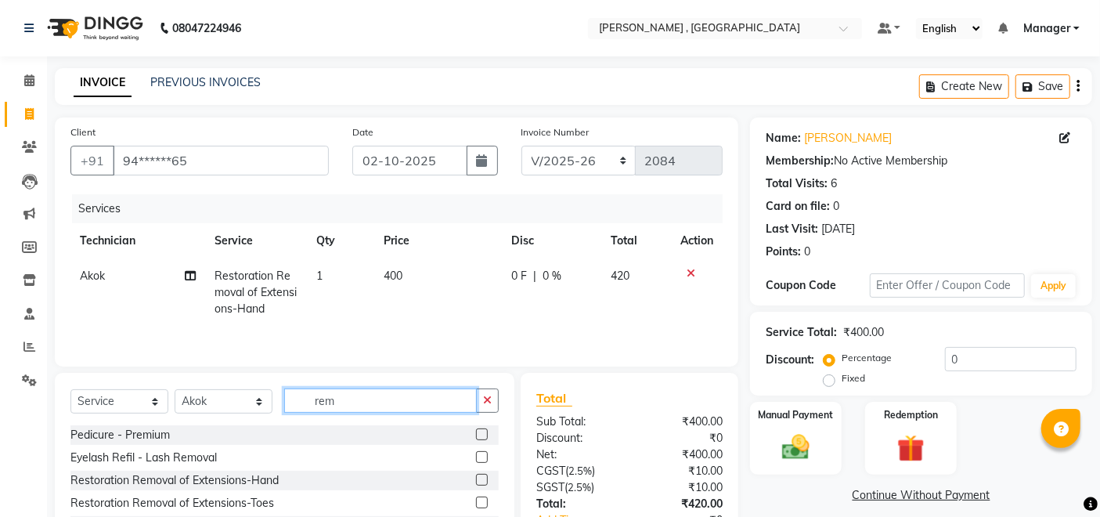
drag, startPoint x: 423, startPoint y: 403, endPoint x: 1023, endPoint y: 422, distance: 600.8
click at [424, 403] on input "rem" at bounding box center [380, 400] width 193 height 24
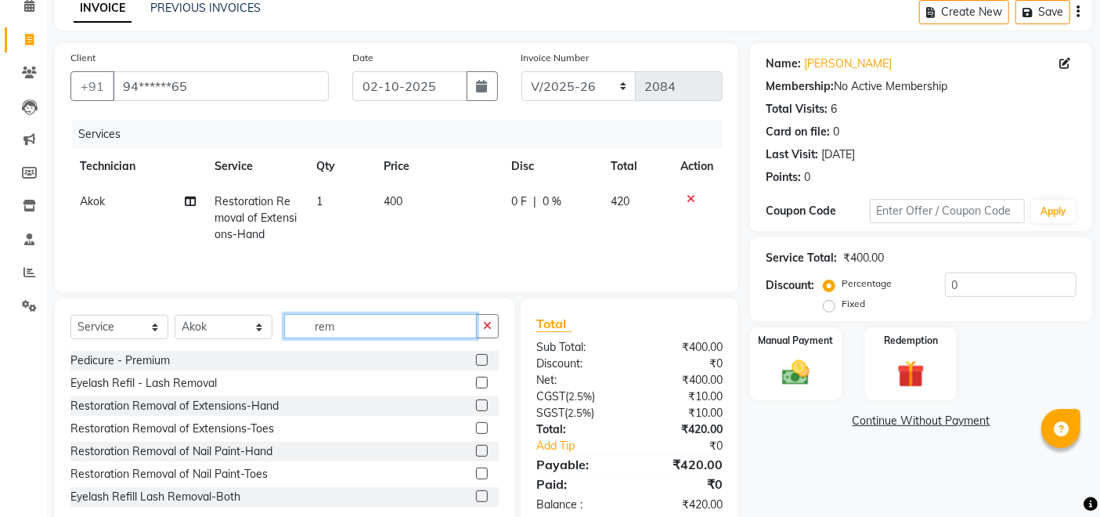
scroll to position [112, 0]
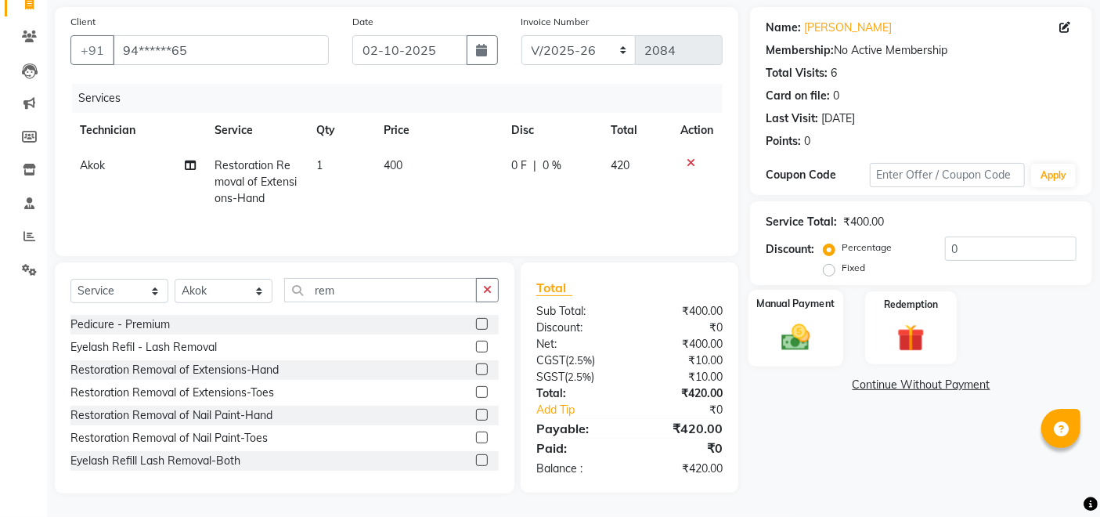
click at [813, 301] on label "Manual Payment" at bounding box center [796, 303] width 78 height 15
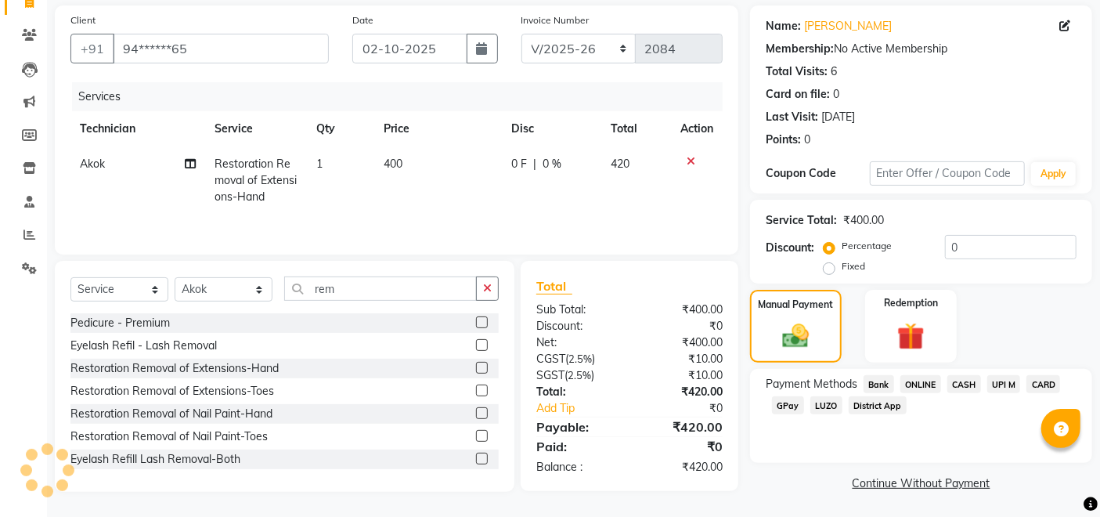
click at [781, 410] on span "GPay" at bounding box center [788, 405] width 32 height 18
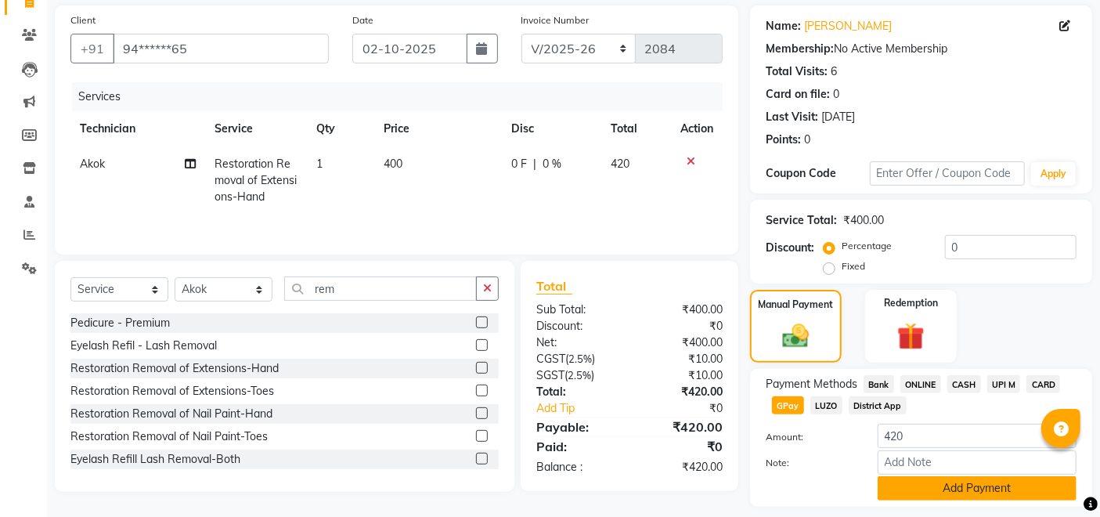
click at [900, 484] on button "Add Payment" at bounding box center [977, 488] width 199 height 24
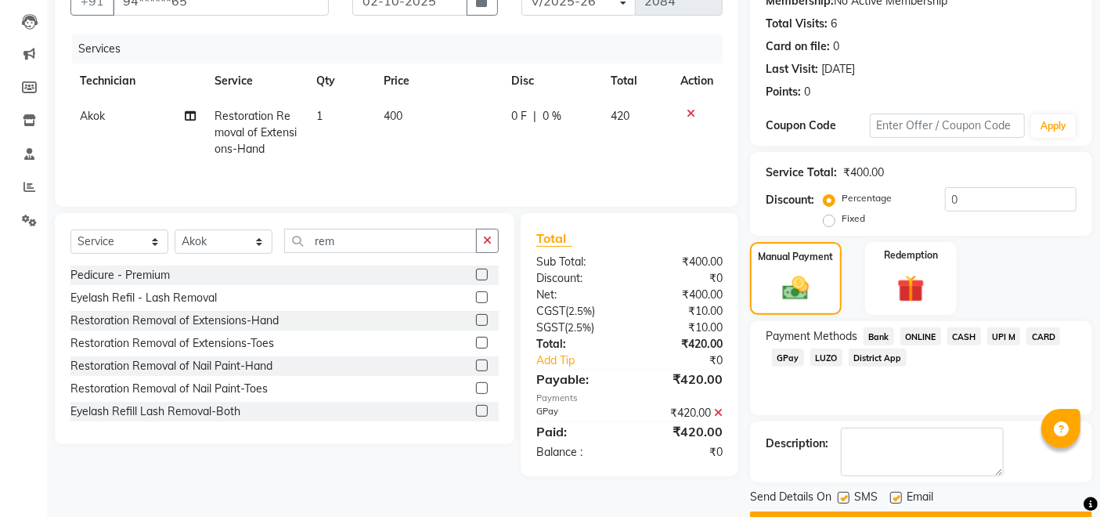
scroll to position [202, 0]
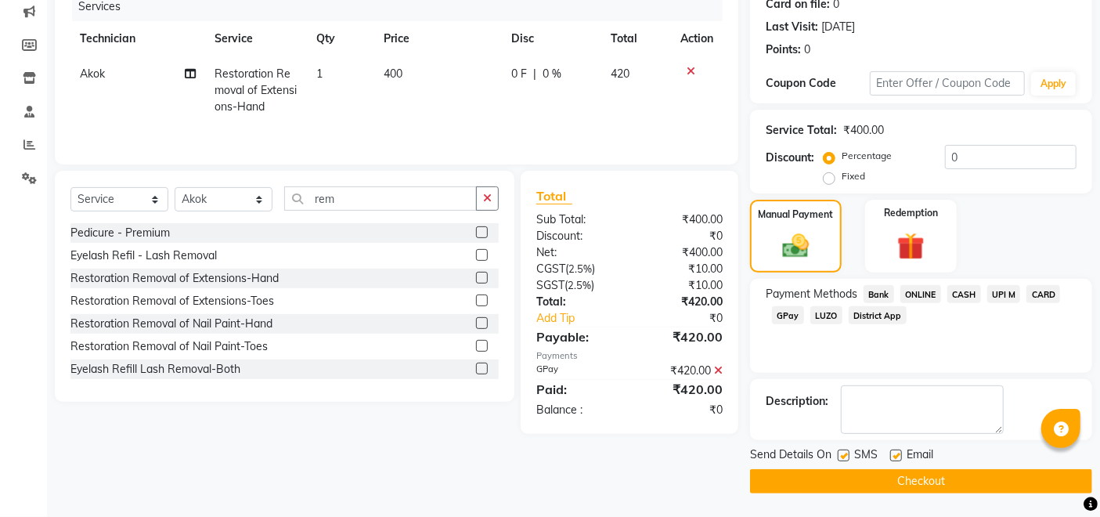
click at [943, 475] on button "Checkout" at bounding box center [921, 481] width 342 height 24
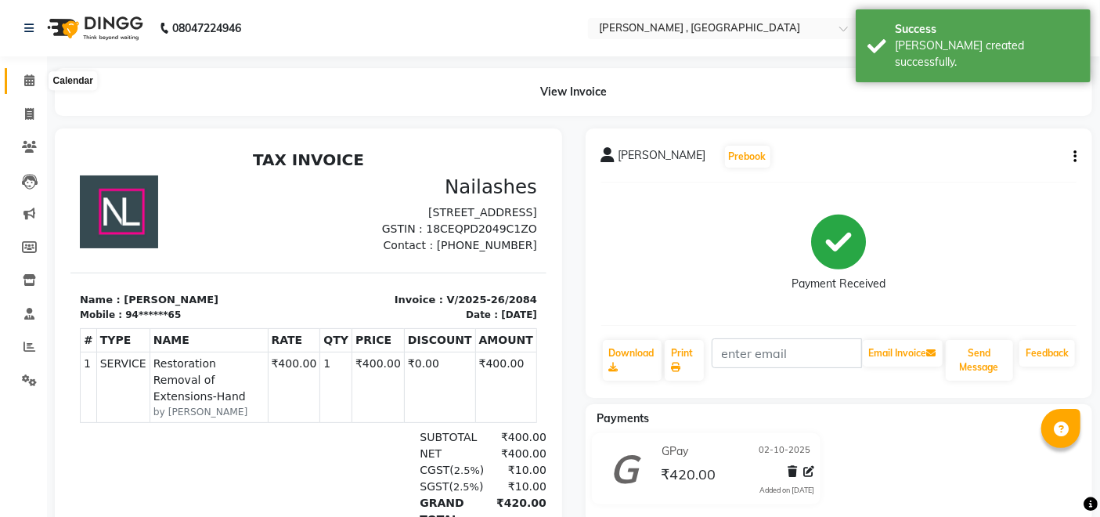
click at [23, 73] on span at bounding box center [29, 81] width 27 height 18
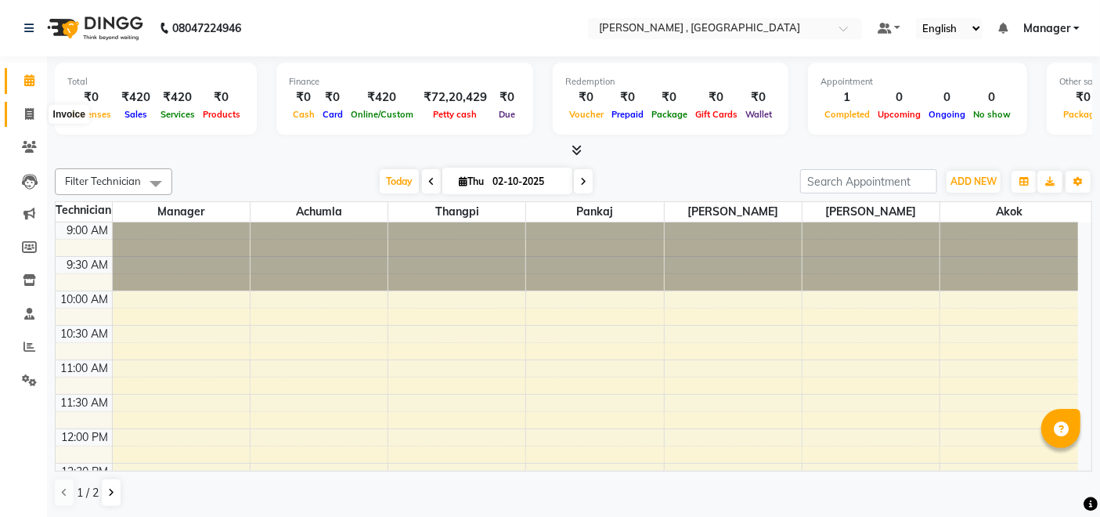
click at [21, 110] on span at bounding box center [29, 115] width 27 height 18
select select "service"
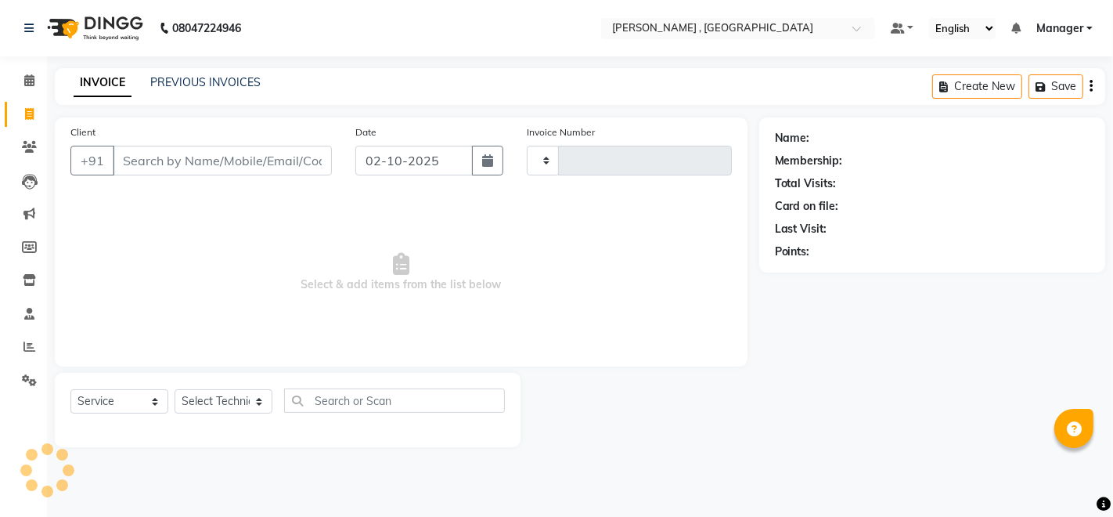
type input "2085"
select select "4283"
click at [199, 81] on link "PREVIOUS INVOICES" at bounding box center [205, 82] width 110 height 14
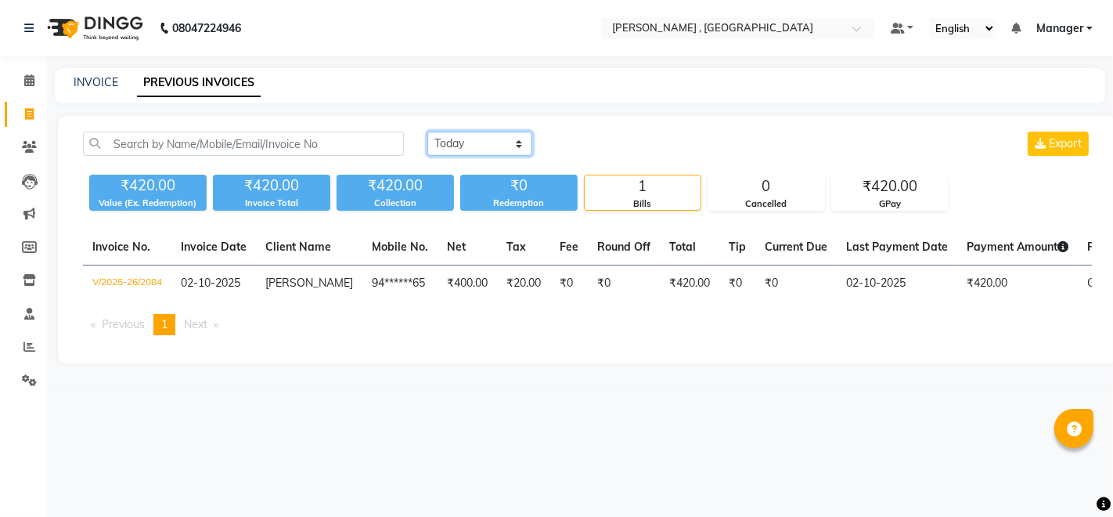
click at [449, 146] on select "Today Yesterday Custom Range" at bounding box center [479, 144] width 105 height 24
select select "range"
click at [427, 132] on select "Today Yesterday Custom Range" at bounding box center [479, 144] width 105 height 24
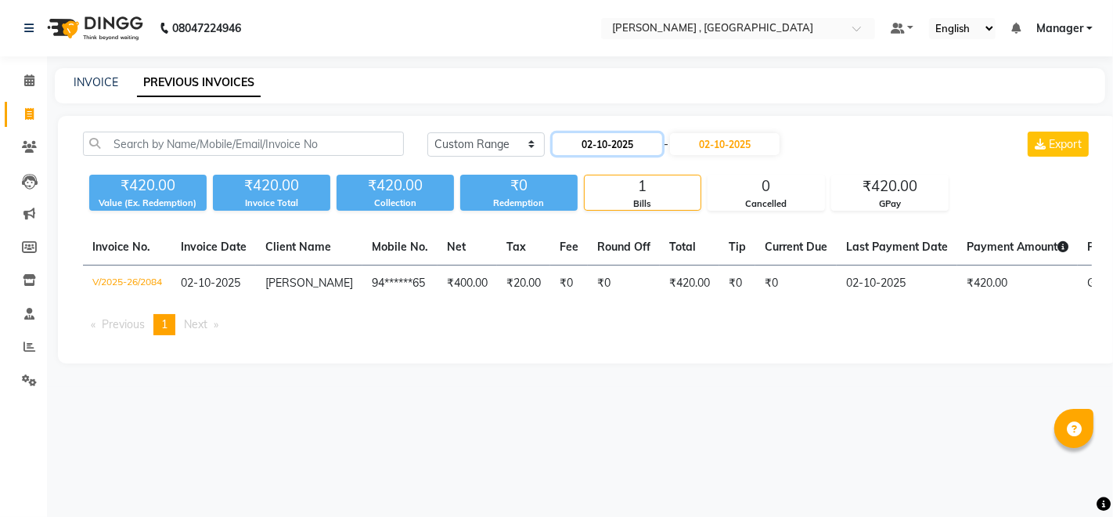
click at [644, 147] on input "02-10-2025" at bounding box center [608, 144] width 110 height 22
select select "10"
select select "2025"
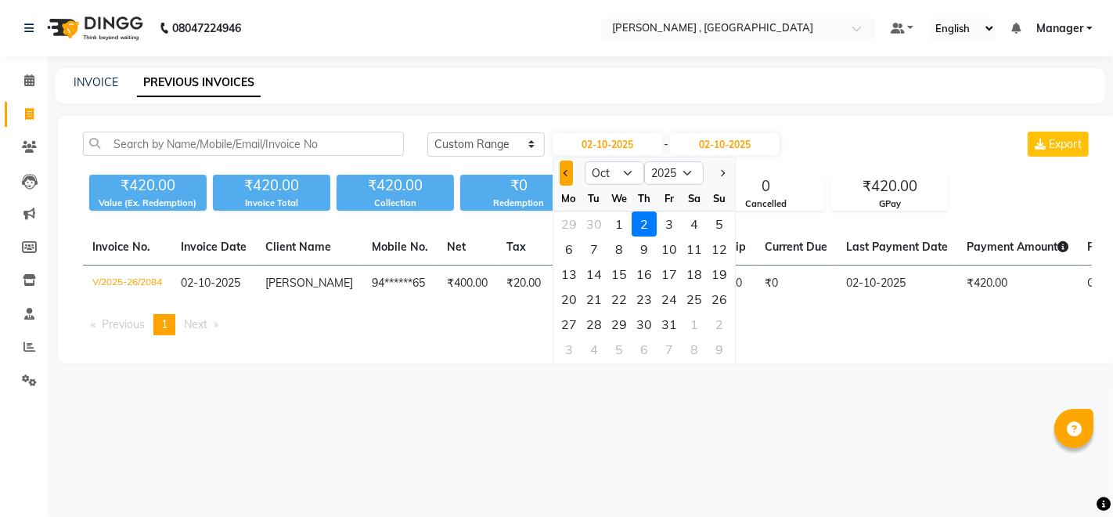
click at [568, 171] on span "Previous month" at bounding box center [567, 173] width 6 height 6
select select "9"
click at [594, 327] on div "30" at bounding box center [594, 324] width 25 height 25
type input "[DATE]"
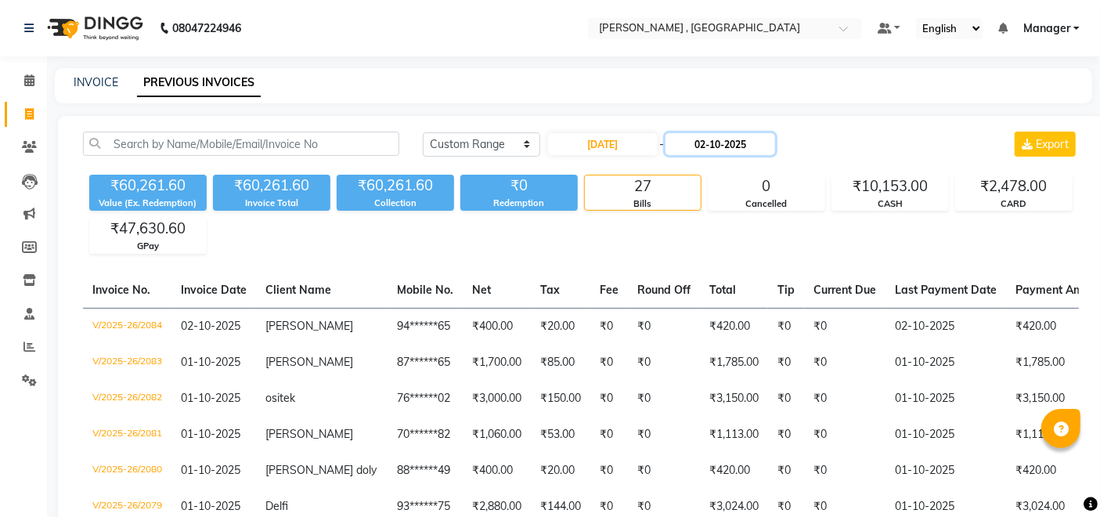
click at [775, 139] on input "02-10-2025" at bounding box center [720, 144] width 110 height 22
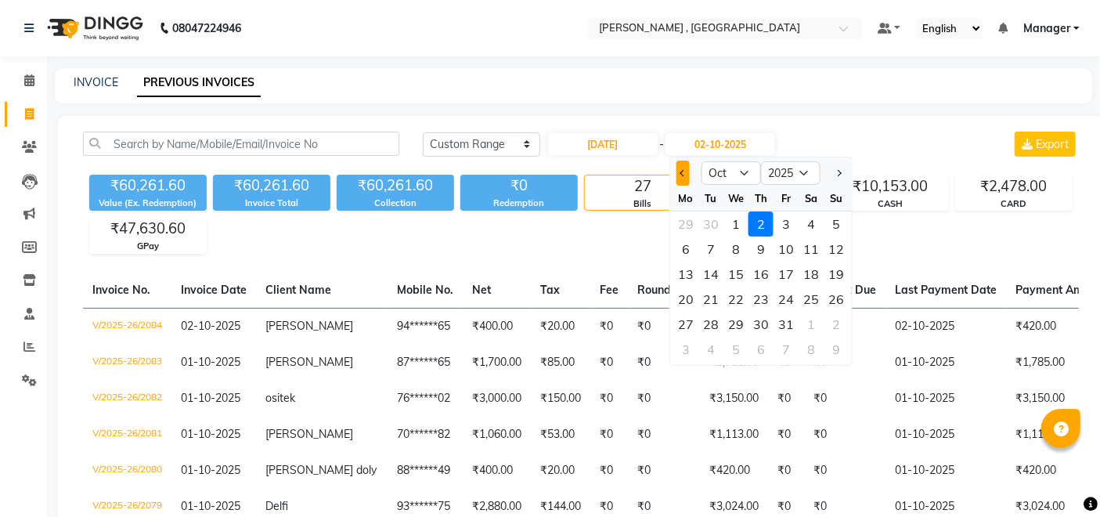
click at [683, 174] on span "Previous month" at bounding box center [683, 173] width 6 height 6
select select "9"
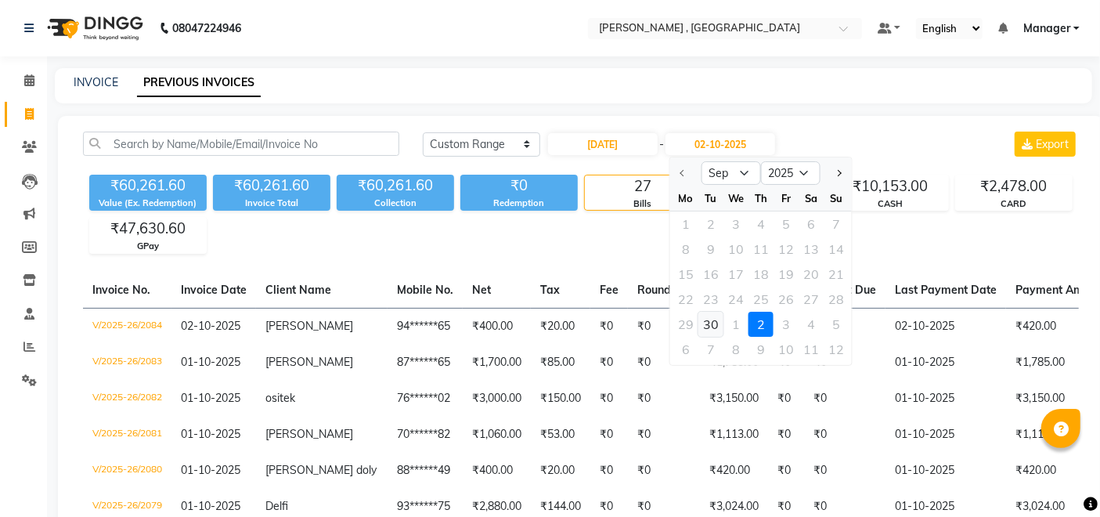
click at [718, 321] on div "30" at bounding box center [710, 324] width 25 height 25
type input "[DATE]"
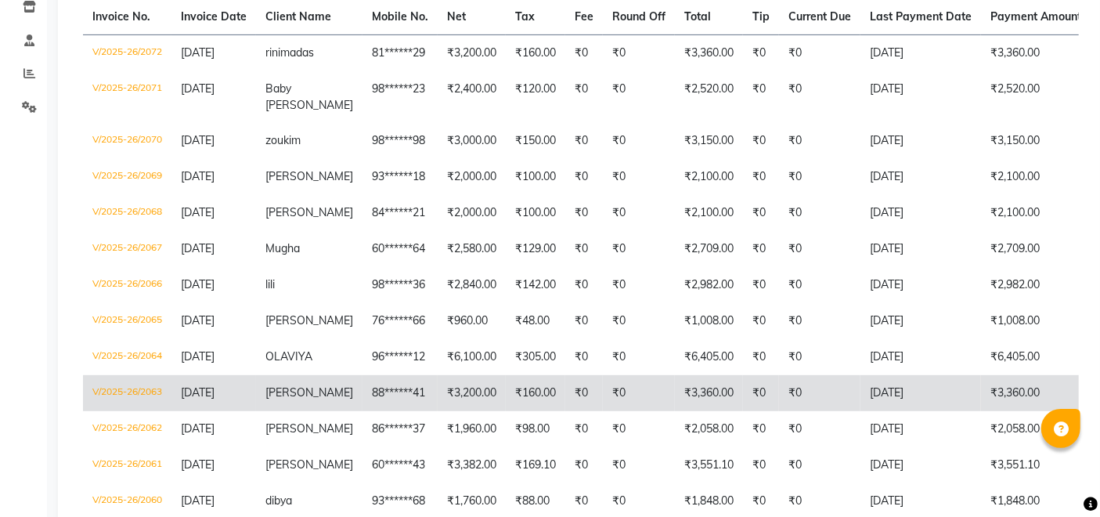
scroll to position [360, 0]
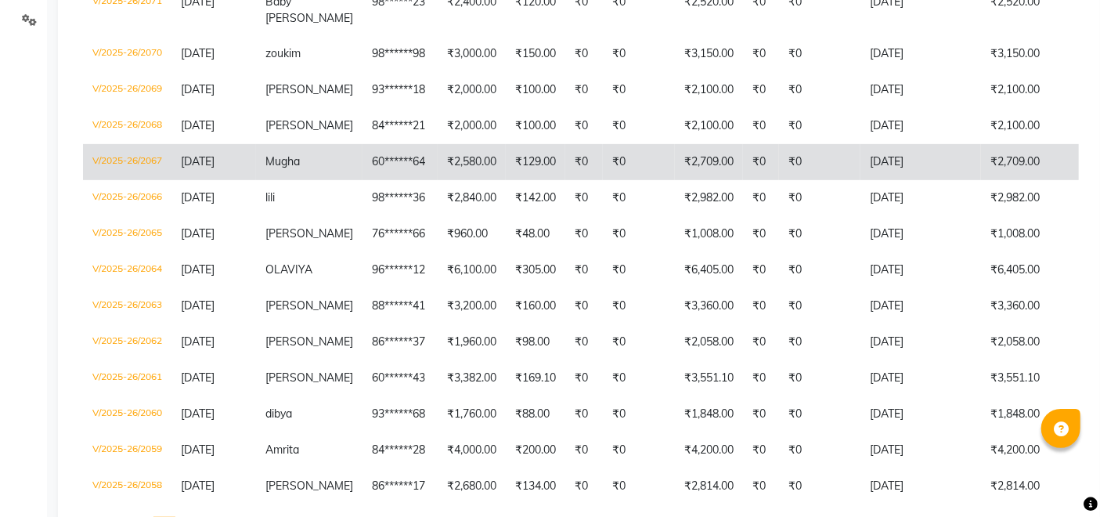
click at [530, 156] on td "₹129.00" at bounding box center [535, 162] width 59 height 36
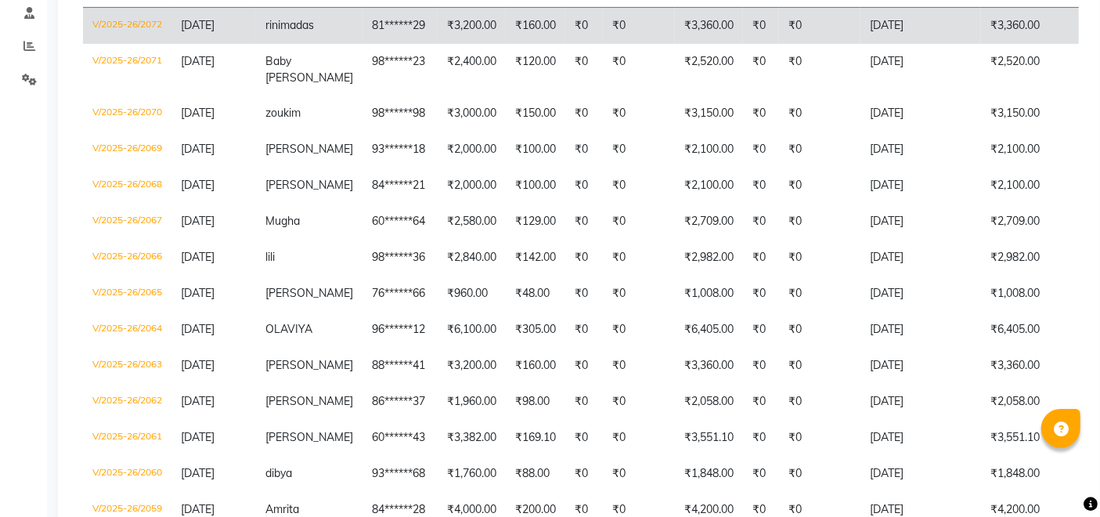
scroll to position [99, 0]
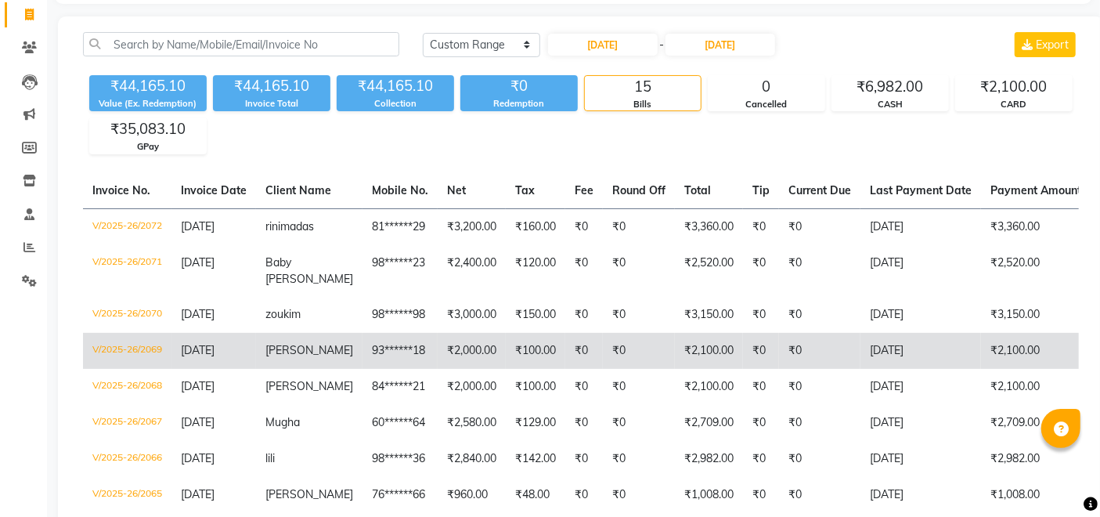
click at [860, 348] on td "[DATE]" at bounding box center [920, 351] width 121 height 36
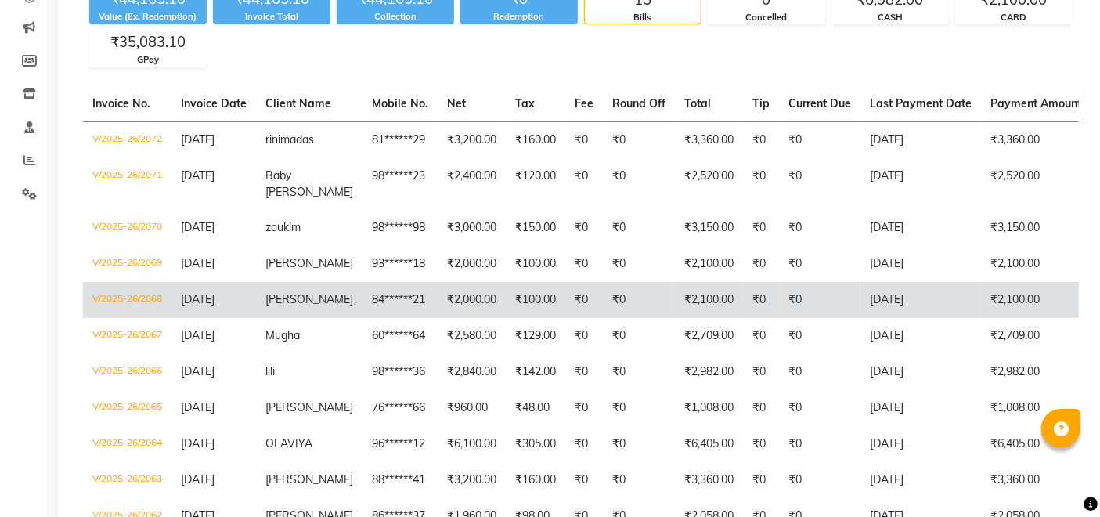
click at [1007, 312] on td "₹2,100.00" at bounding box center [1041, 300] width 121 height 36
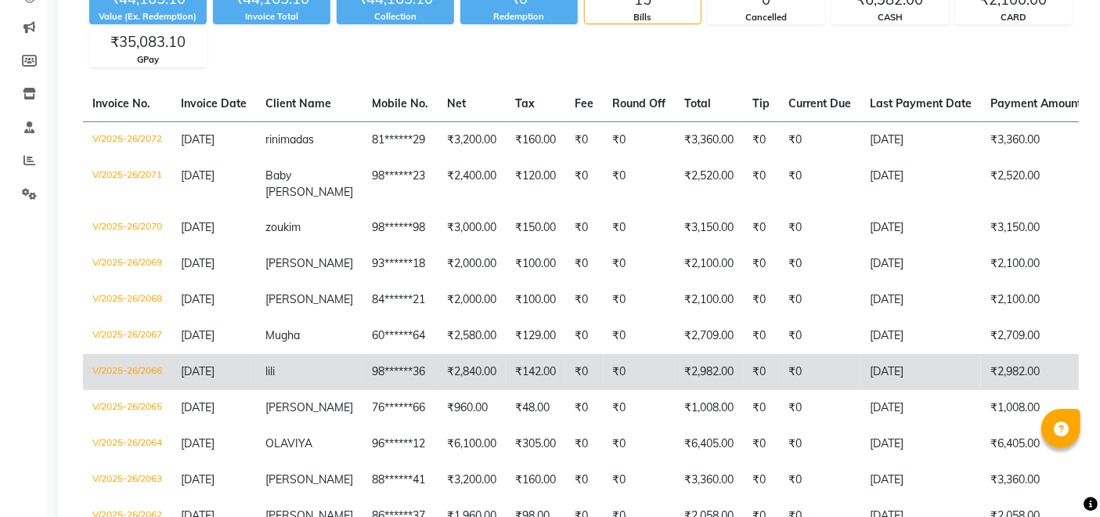
click at [889, 366] on td "[DATE]" at bounding box center [920, 372] width 121 height 36
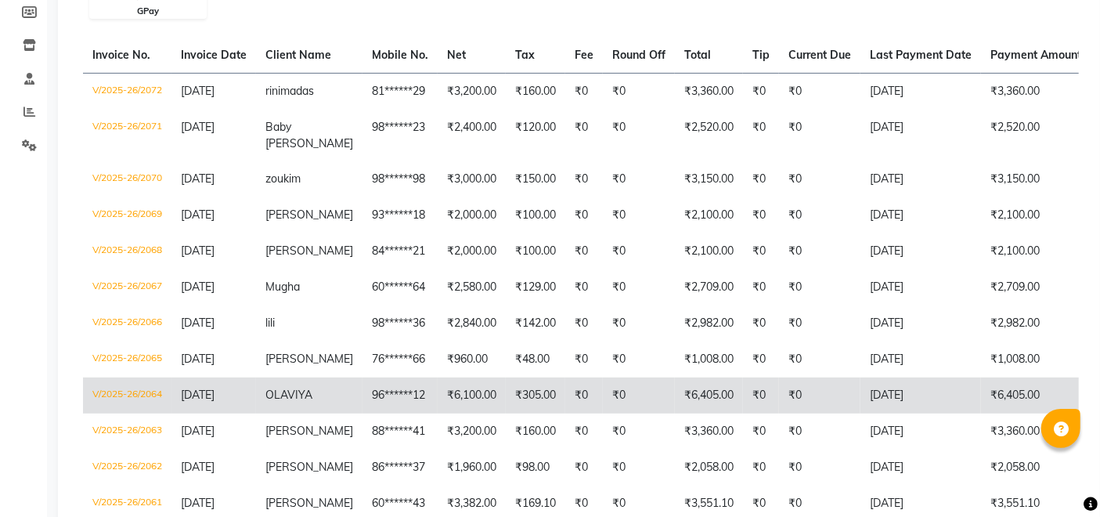
scroll to position [273, 0]
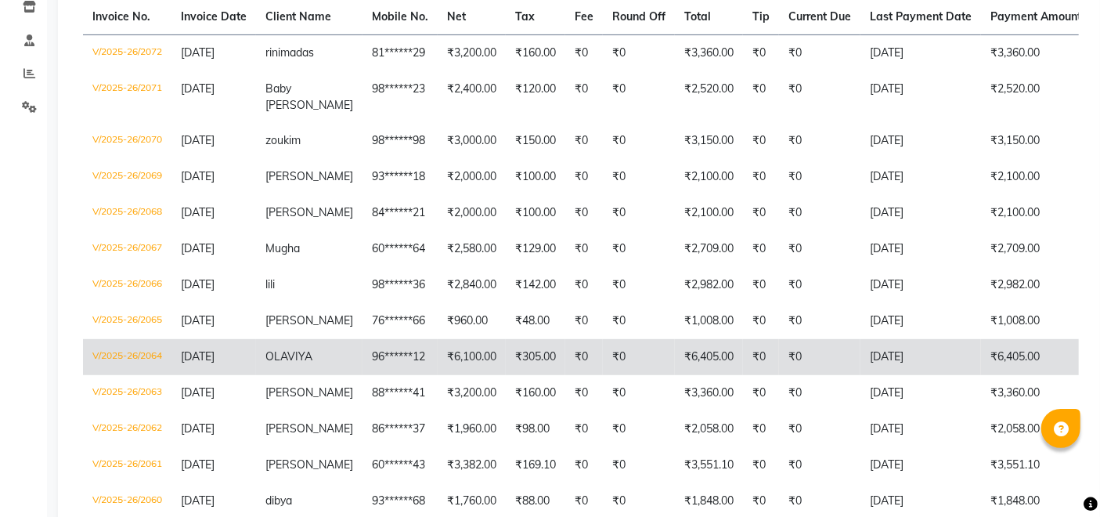
click at [934, 354] on td "[DATE]" at bounding box center [920, 357] width 121 height 36
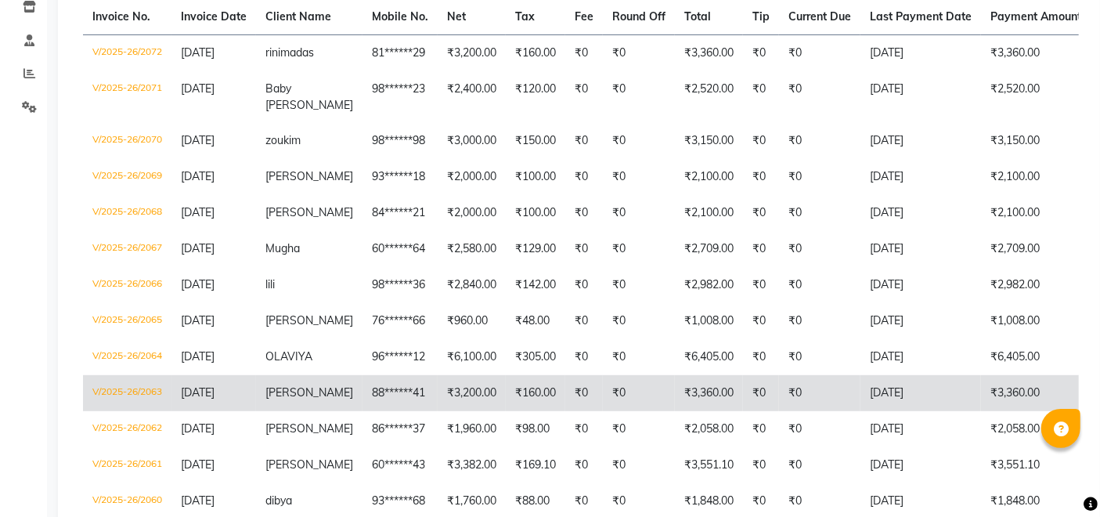
click at [997, 384] on td "₹3,360.00" at bounding box center [1041, 393] width 121 height 36
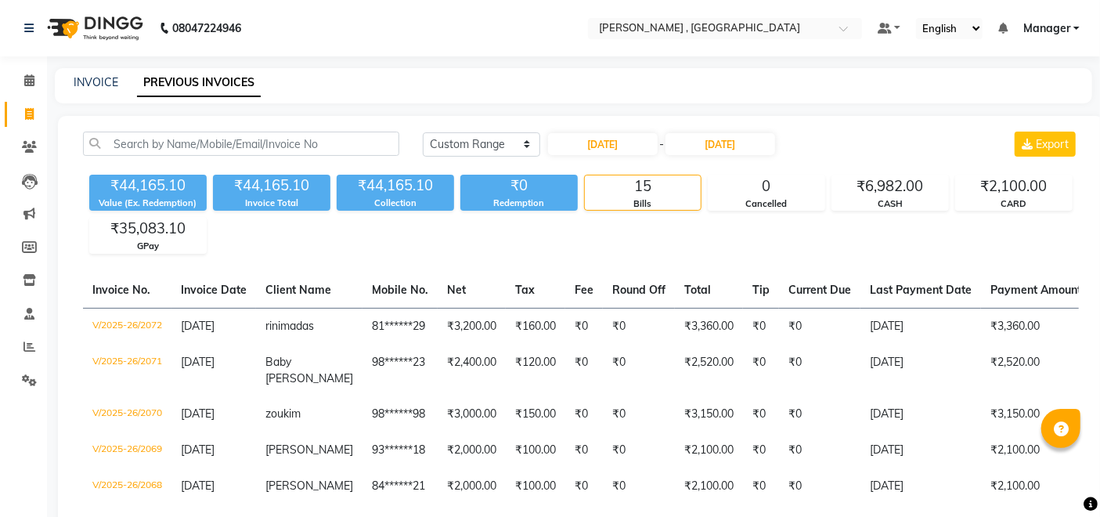
scroll to position [0, 0]
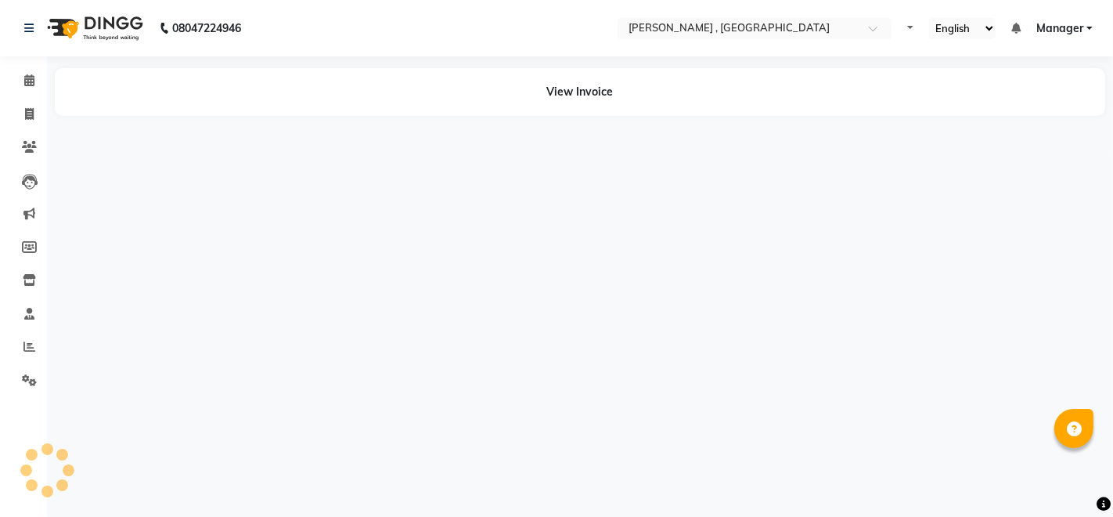
select select "en"
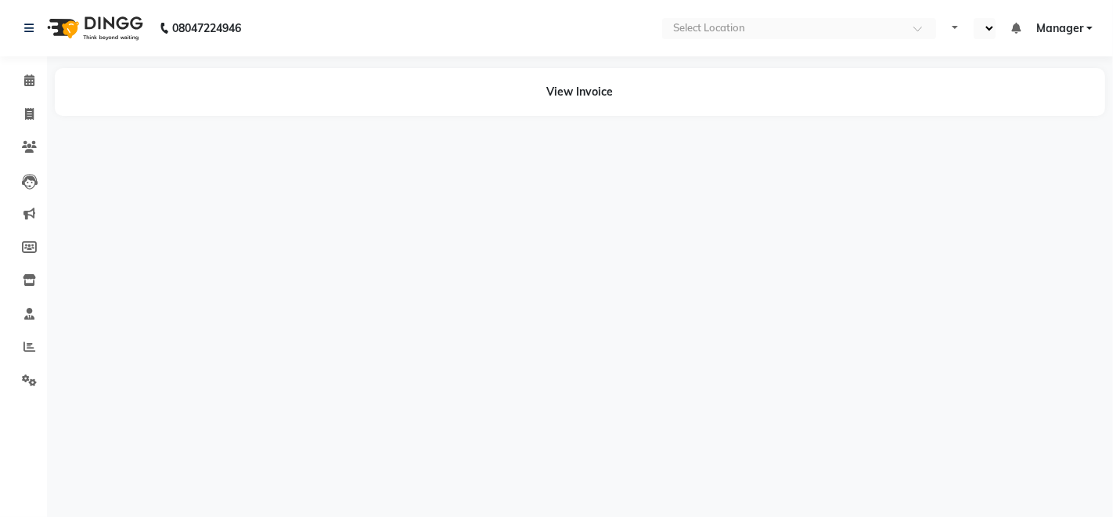
select select "en"
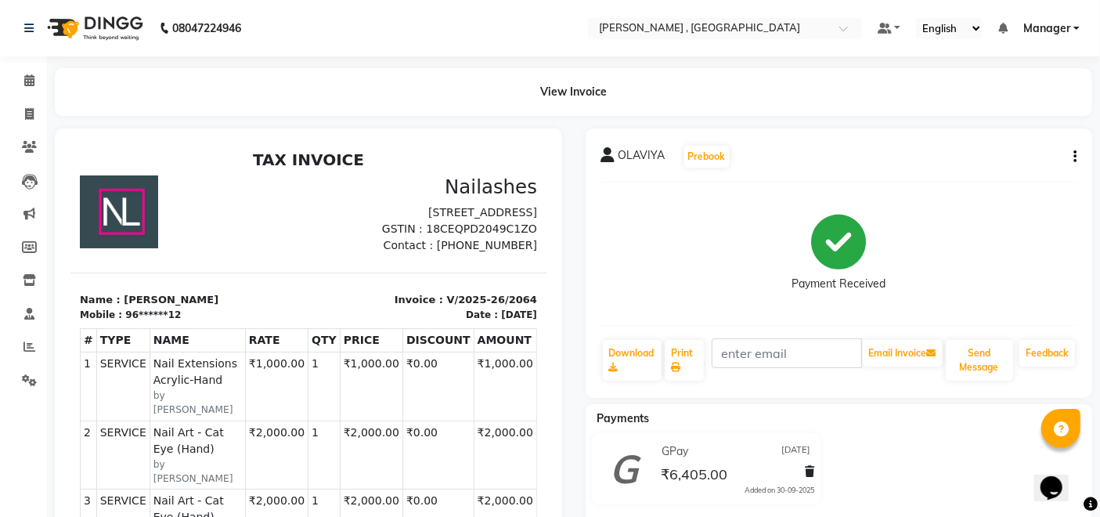
scroll to position [174, 0]
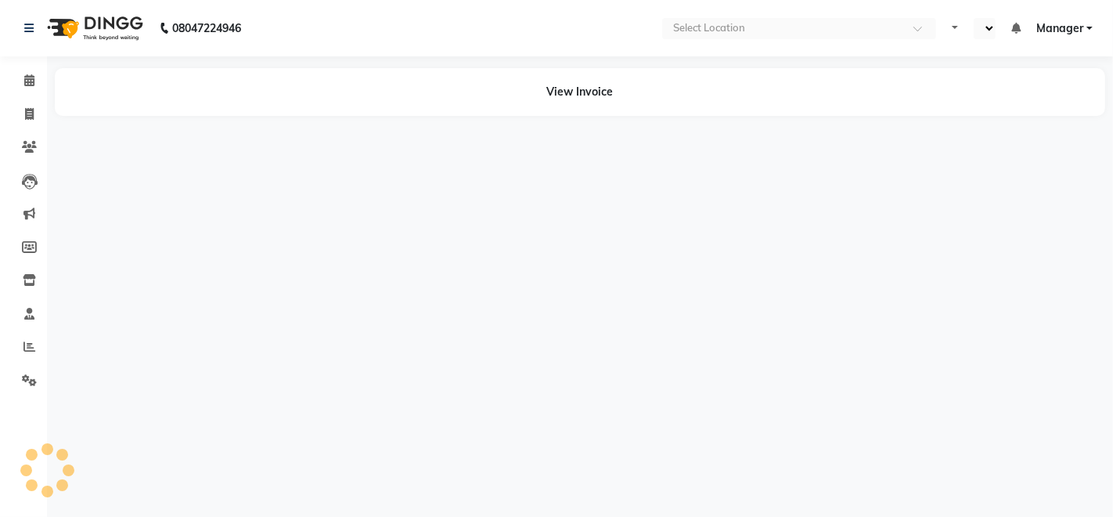
select select "en"
